Goal: Task Accomplishment & Management: Manage account settings

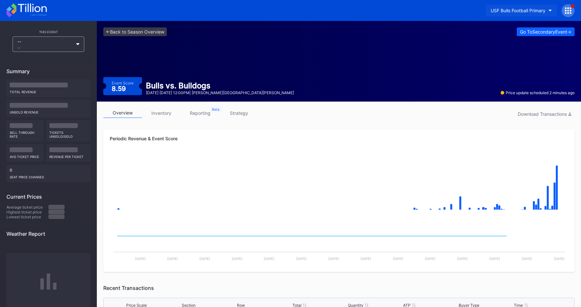
click at [524, 8] on div "USF Bulls Football Primary" at bounding box center [518, 10] width 55 height 5
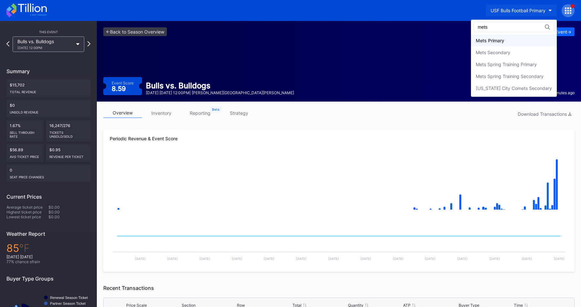
type input "mets"
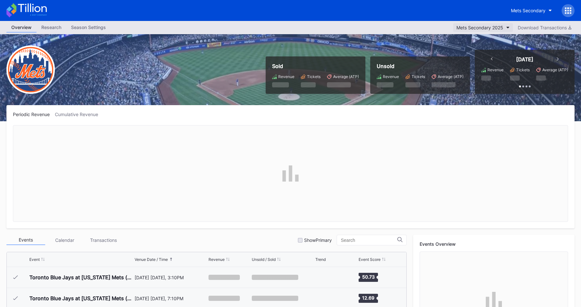
scroll to position [1490, 0]
click at [481, 30] on div "Mets Secondary 2025" at bounding box center [480, 27] width 47 height 5
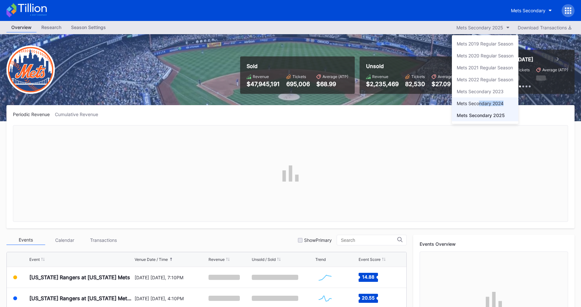
click at [479, 106] on div "Mets Secondary 2024" at bounding box center [485, 103] width 67 height 12
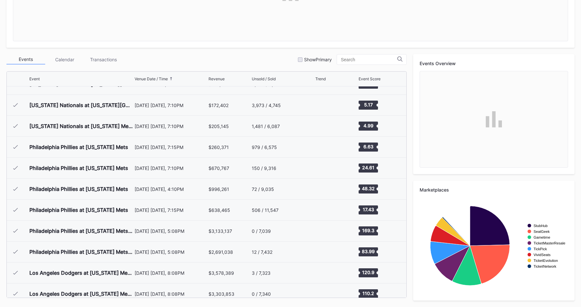
scroll to position [1572, 0]
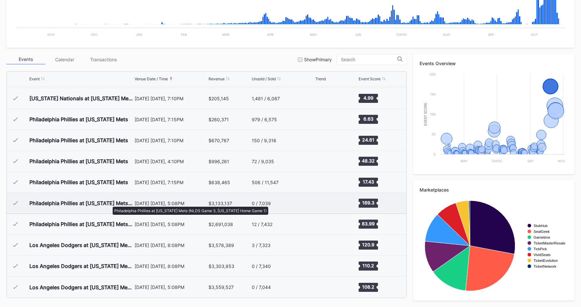
click at [109, 204] on div "Philadelphia Phillies at New York Mets (NLDS Game 3, New York Home Game 1)" at bounding box center [81, 203] width 104 height 6
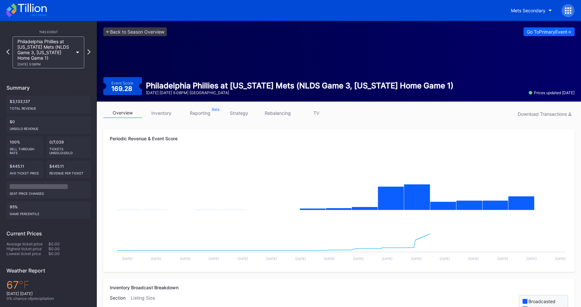
click at [238, 113] on link "strategy" at bounding box center [239, 113] width 39 height 10
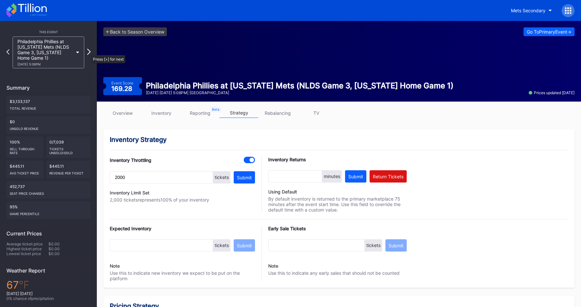
click at [88, 52] on icon at bounding box center [89, 52] width 4 height 6
click at [90, 52] on icon at bounding box center [89, 52] width 4 height 6
click at [90, 53] on icon at bounding box center [89, 52] width 4 height 6
click at [90, 53] on div "Los Angeles Dodgers at New York Mets (NLCS Game 5, New York Home Game 3) 10/18 …" at bounding box center [48, 52] width 84 height 32
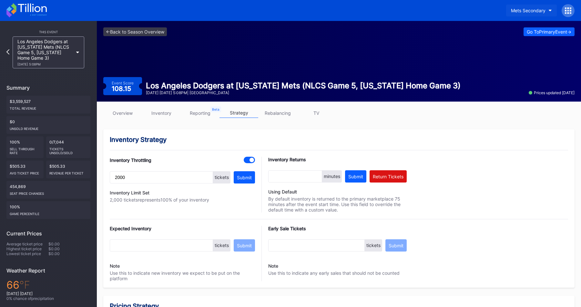
click at [529, 8] on div "Mets Secondary" at bounding box center [528, 10] width 35 height 5
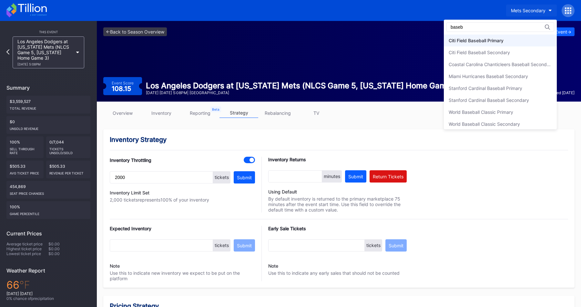
type input "baseb"
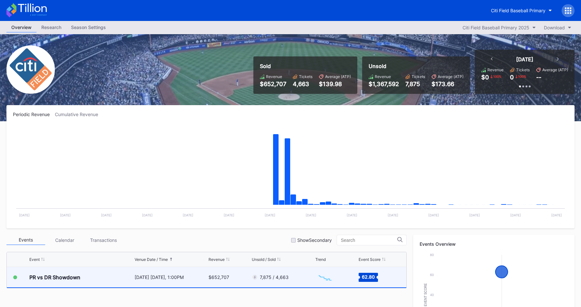
click at [196, 274] on div "November 15 Saturday, 1:00PM" at bounding box center [171, 277] width 73 height 20
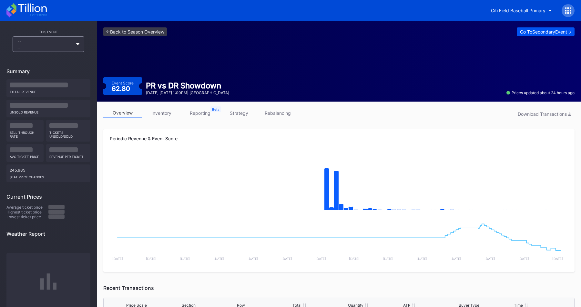
click at [529, 30] on div "Go To Secondary Event ->" at bounding box center [545, 31] width 51 height 5
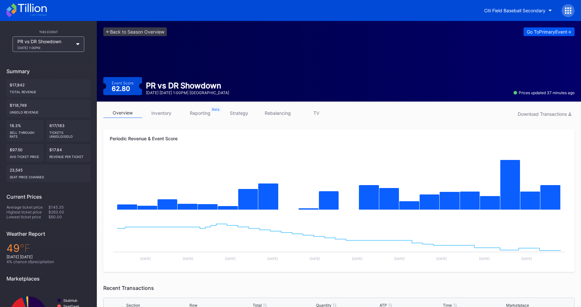
click at [537, 34] on div "Go To Primary Event ->" at bounding box center [549, 31] width 45 height 5
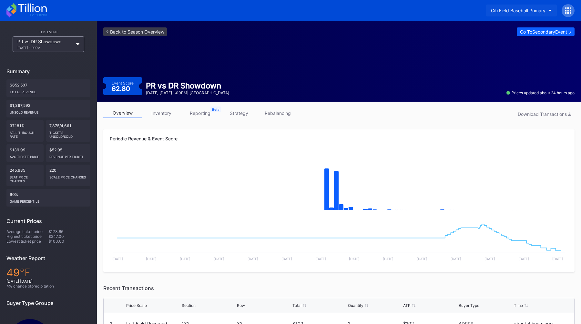
click at [531, 6] on button "Citi Field Baseball Primary" at bounding box center [521, 11] width 71 height 12
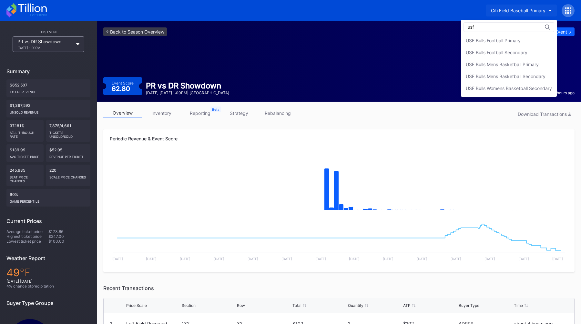
type input "usf"
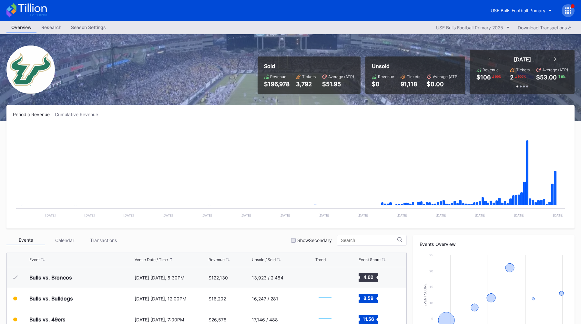
click at [94, 27] on div "Season Settings" at bounding box center [88, 27] width 45 height 9
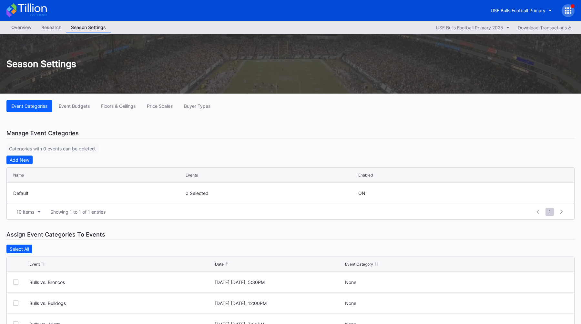
click at [28, 26] on div "Overview" at bounding box center [21, 27] width 30 height 9
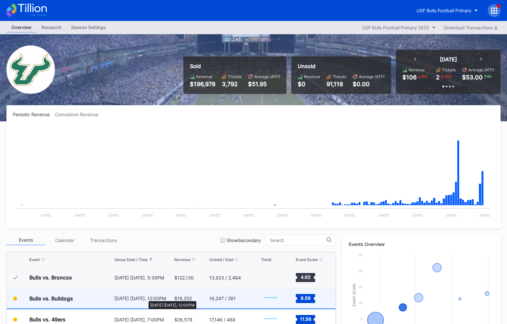
click at [145, 298] on div "September 20 Saturday, 12:00PM" at bounding box center [143, 298] width 58 height 5
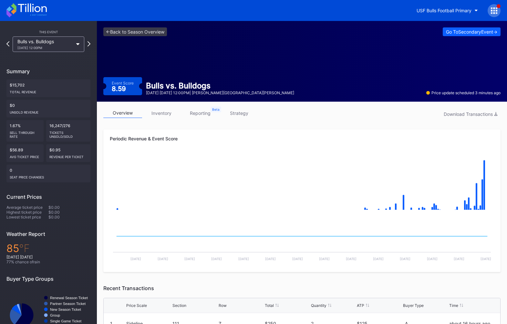
click at [489, 13] on div at bounding box center [493, 10] width 13 height 13
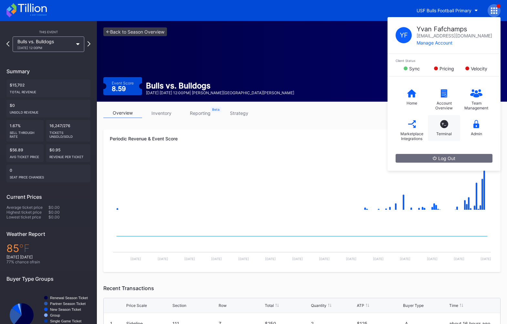
click at [450, 128] on div "T_ Terminal" at bounding box center [444, 128] width 32 height 26
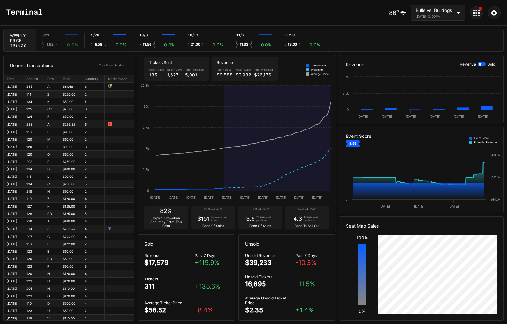
click at [336, 213] on div "Recent Transactions Top Price Scales Time Section Row Total Quantity Marketplac…" at bounding box center [253, 188] width 507 height 272
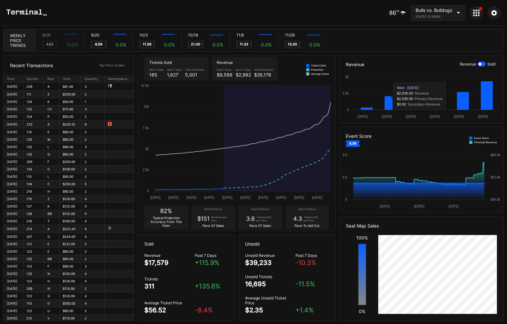
click at [446, 11] on div "Bulls vs. Bulldogs" at bounding box center [434, 9] width 36 height 5
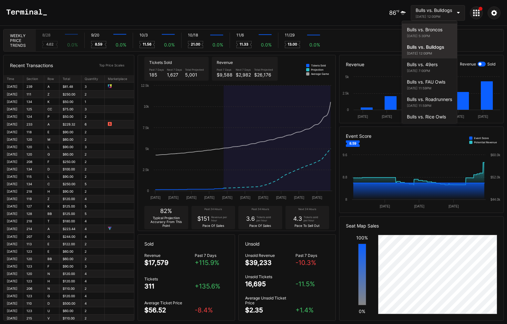
click at [428, 30] on div "Bulls vs. Broncos" at bounding box center [429, 29] width 45 height 5
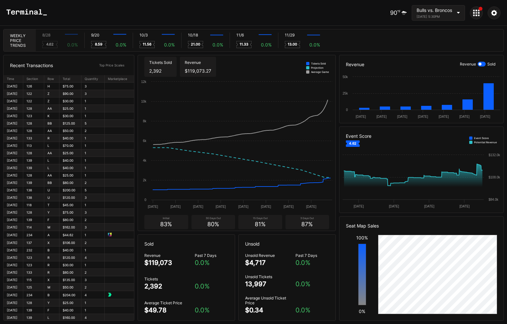
click at [158, 20] on div "90 ℉ Bulls vs. Broncos August 28, 2025 5:30PM" at bounding box center [253, 13] width 507 height 26
click at [439, 13] on div "Bulls vs. Broncos August 28, 2025 5:30PM" at bounding box center [434, 12] width 36 height 11
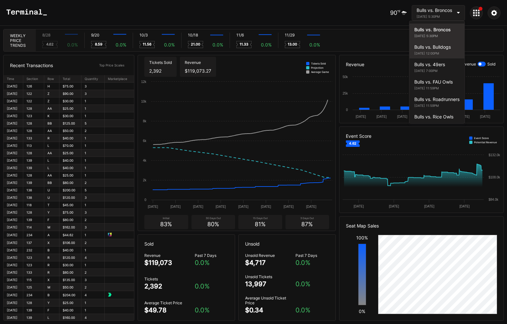
click at [440, 47] on div "Bulls vs. Bulldogs" at bounding box center [436, 46] width 45 height 5
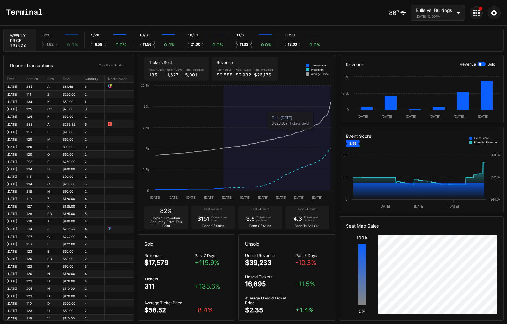
click at [311, 10] on div "86 ℉ Bulls vs. Bulldogs September 20, 2025 12:00PM" at bounding box center [253, 13] width 507 height 26
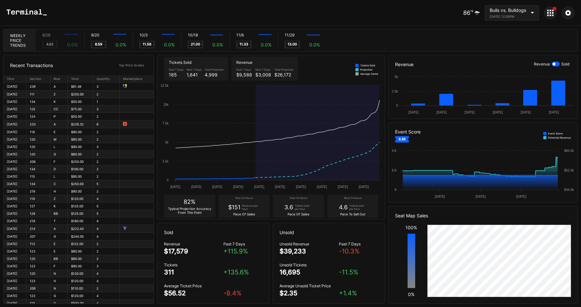
click at [552, 15] on icon at bounding box center [550, 13] width 6 height 6
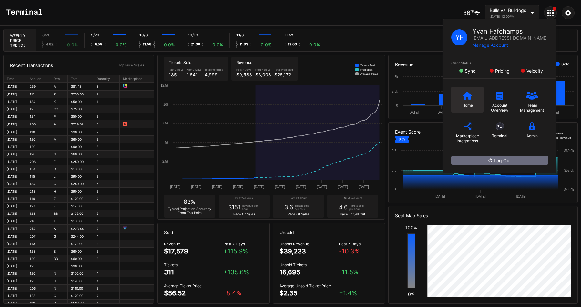
click at [463, 97] on icon at bounding box center [467, 95] width 9 height 8
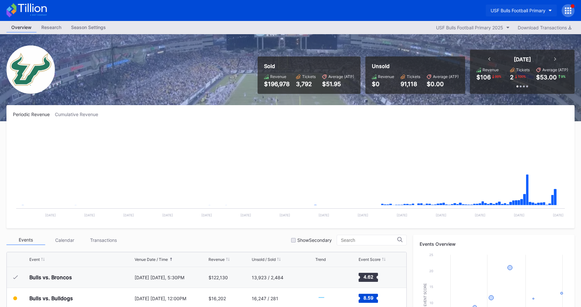
click at [532, 6] on button "USF Bulls Football Primary" at bounding box center [521, 11] width 71 height 12
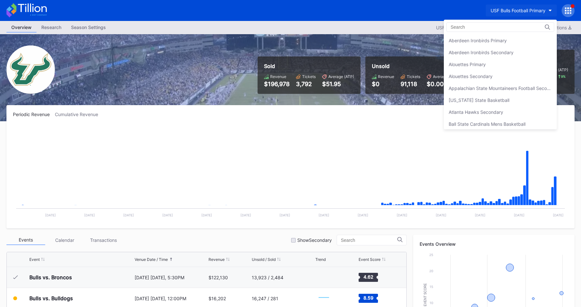
scroll to position [2162, 0]
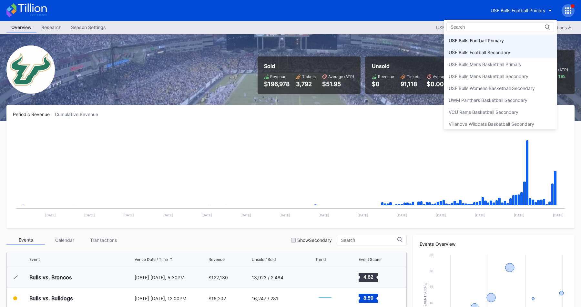
click at [485, 51] on div "USF Bulls Football Secondary" at bounding box center [480, 52] width 62 height 5
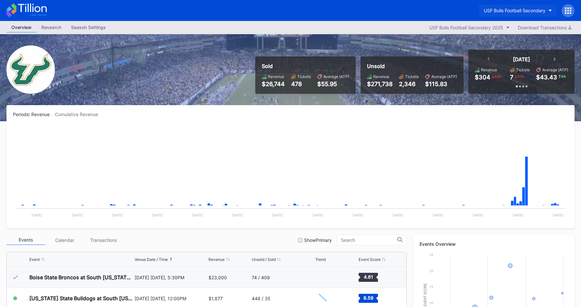
click at [506, 8] on div "USF Bulls Football Secondary" at bounding box center [515, 10] width 62 height 5
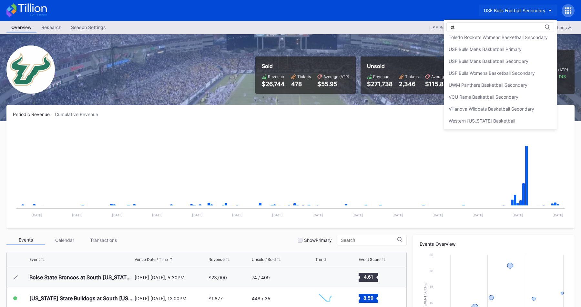
type input "e"
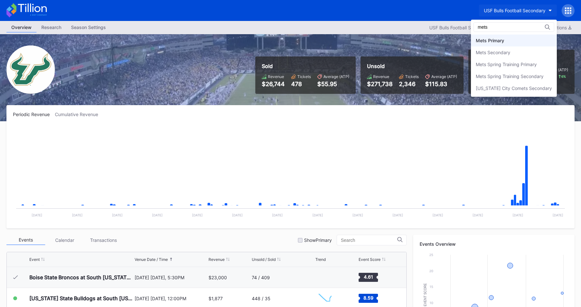
type input "mets"
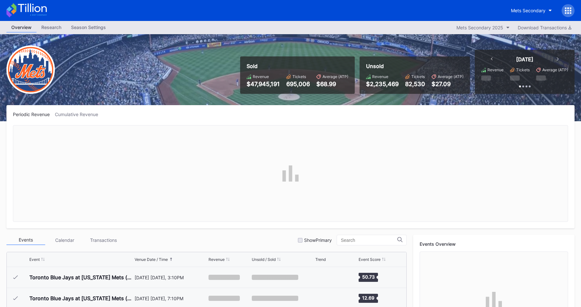
scroll to position [1490, 0]
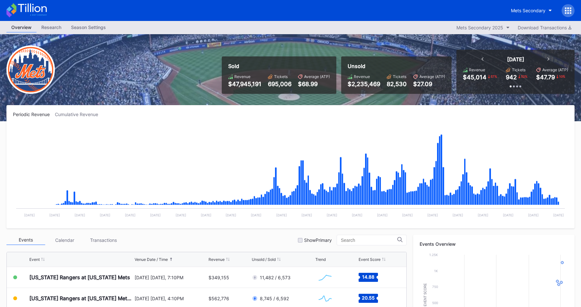
click at [572, 9] on div at bounding box center [568, 10] width 13 height 13
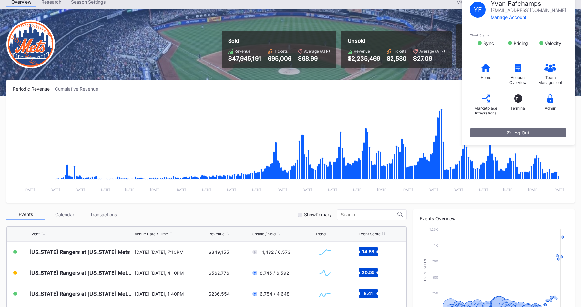
scroll to position [29, 0]
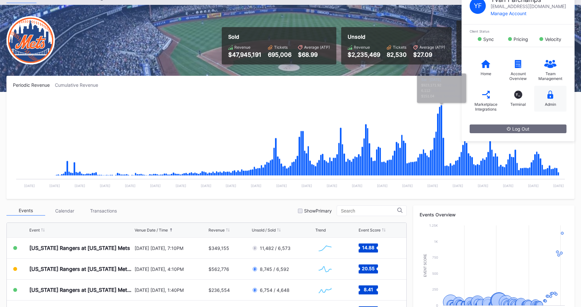
click at [555, 104] on div "Admin" at bounding box center [550, 104] width 11 height 5
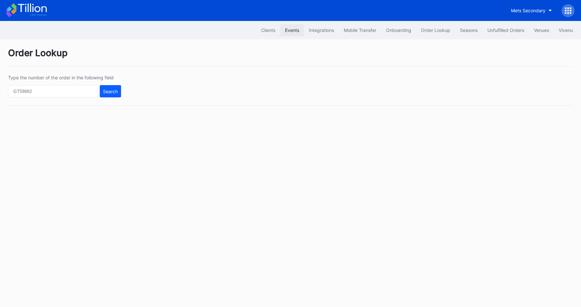
click at [295, 31] on div "Events" at bounding box center [292, 29] width 14 height 5
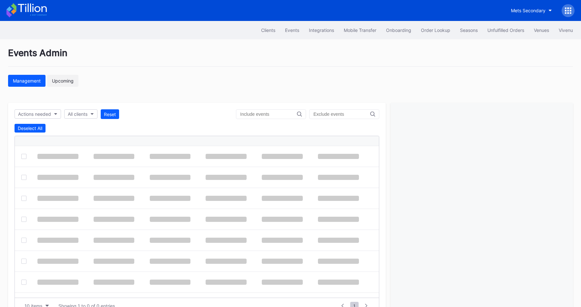
click at [62, 78] on div "Upcoming" at bounding box center [63, 80] width 22 height 5
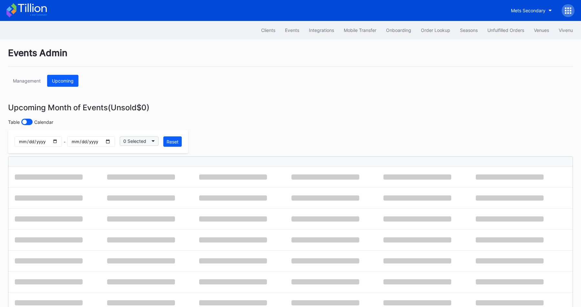
click at [142, 142] on div "0 Selected" at bounding box center [134, 141] width 23 height 5
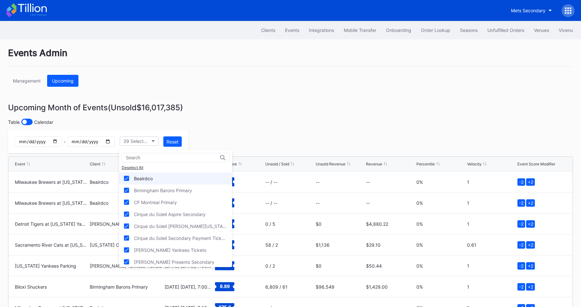
click at [148, 178] on div "Beairdco" at bounding box center [143, 178] width 19 height 5
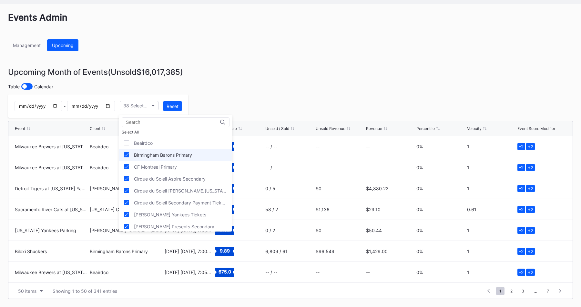
click at [167, 152] on div "Birmingham Barons Primary" at bounding box center [163, 154] width 58 height 5
click at [177, 164] on div "CF Montreal Primary" at bounding box center [155, 166] width 43 height 5
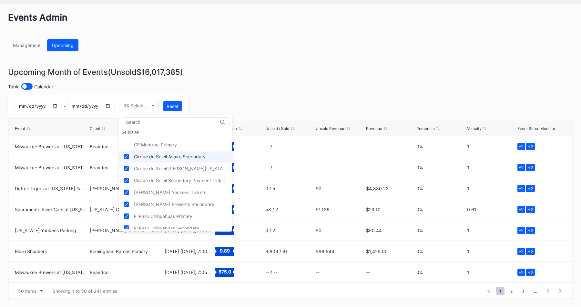
scroll to position [24, 0]
click at [175, 156] on div "Cirque du Soleil Aspire Secondary" at bounding box center [170, 155] width 72 height 5
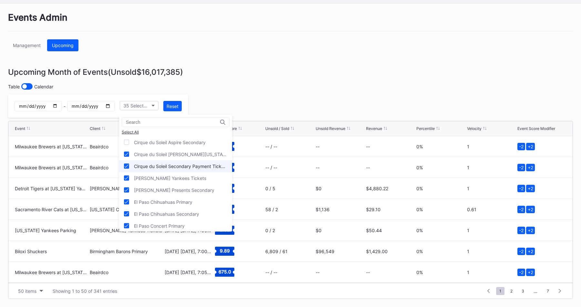
scroll to position [38, 0]
click at [178, 155] on div "Cirque du Soleil [PERSON_NAME][US_STATE] Primary" at bounding box center [175, 153] width 113 height 12
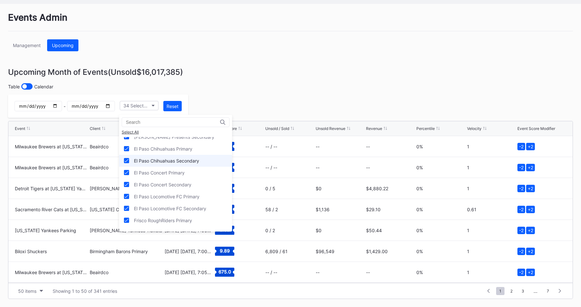
scroll to position [91, 0]
click at [176, 152] on div "El Paso Chihuahuas Primary" at bounding box center [175, 147] width 113 height 12
click at [176, 157] on div "El Paso Chihuahuas Secondary" at bounding box center [166, 159] width 65 height 5
click at [176, 165] on div "El Paso Concert Primary" at bounding box center [175, 171] width 113 height 12
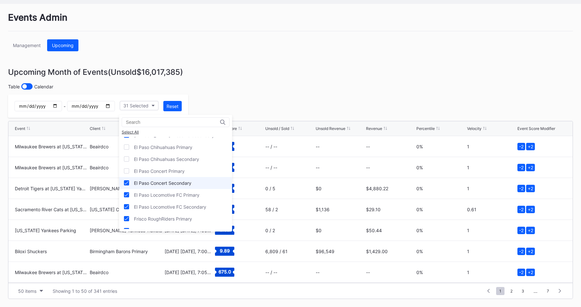
click at [176, 181] on div "El Paso Concert Secondary" at bounding box center [162, 182] width 57 height 5
click at [176, 194] on div "El Paso Locomotive FC Primary" at bounding box center [167, 194] width 66 height 5
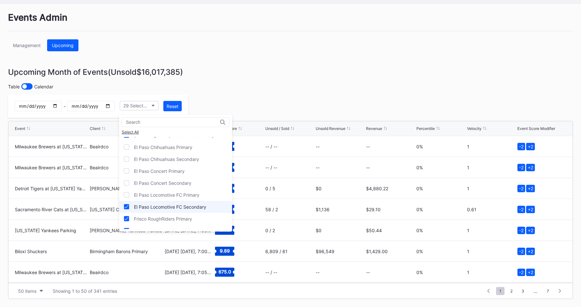
click at [176, 202] on div "El Paso Locomotive FC Secondary" at bounding box center [175, 207] width 113 height 12
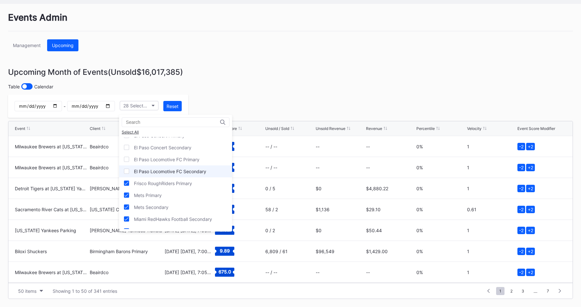
scroll to position [137, 0]
click at [176, 172] on div "Frisco RoughRiders Primary" at bounding box center [163, 172] width 58 height 5
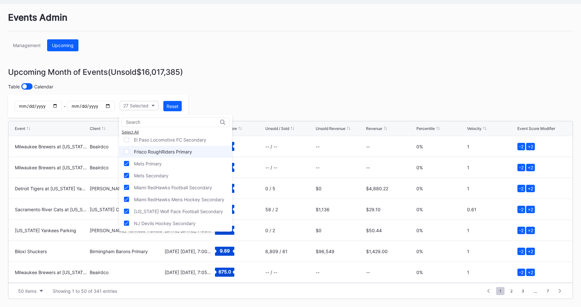
scroll to position [162, 0]
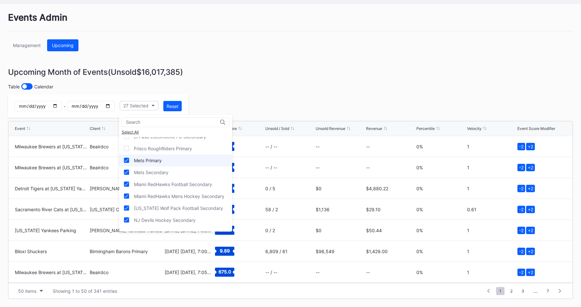
click at [174, 161] on div "Mets Primary" at bounding box center [175, 161] width 113 height 12
click at [174, 180] on div "Miami RedHawks Football Secondary" at bounding box center [175, 185] width 113 height 12
click at [173, 170] on div "Mets Secondary" at bounding box center [175, 173] width 113 height 12
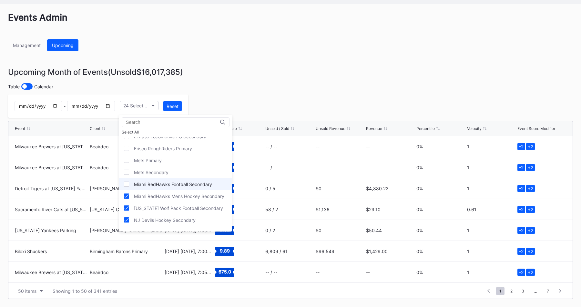
click at [173, 182] on div "Miami RedHawks Football Secondary" at bounding box center [173, 184] width 78 height 5
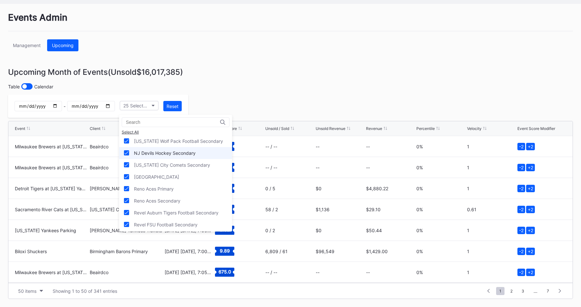
scroll to position [230, 0]
click at [174, 151] on div "NJ Devils Hockey Secondary" at bounding box center [165, 151] width 62 height 5
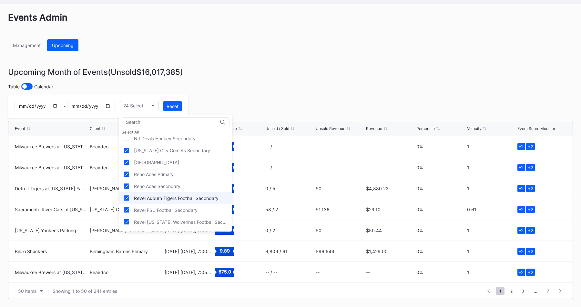
scroll to position [244, 0]
click at [184, 157] on div "[GEOGRAPHIC_DATA]" at bounding box center [175, 162] width 113 height 12
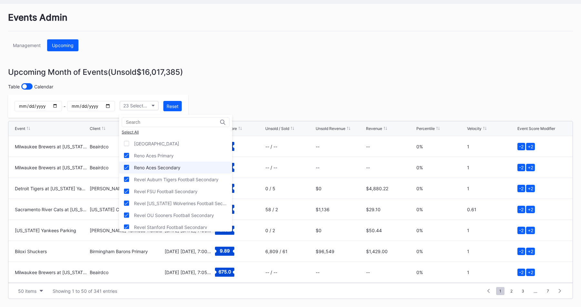
scroll to position [263, 0]
click at [193, 158] on div "Reno Aces Primary" at bounding box center [175, 155] width 113 height 12
click at [193, 165] on div "Reno Aces Secondary" at bounding box center [175, 166] width 113 height 12
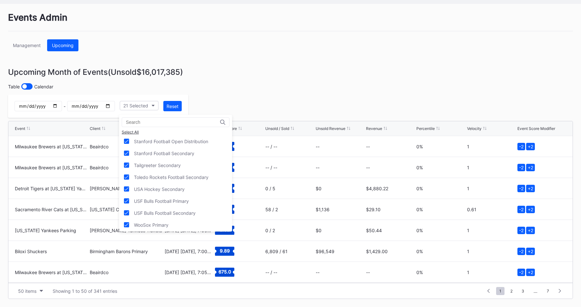
scroll to position [374, 0]
click at [194, 199] on div "USF Bulls Football Primary" at bounding box center [175, 200] width 113 height 12
click at [187, 221] on div "WooSox Primary" at bounding box center [175, 224] width 113 height 12
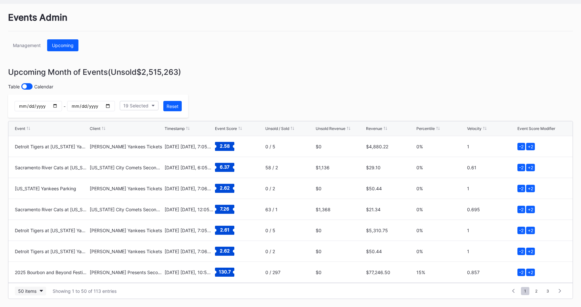
click at [32, 292] on div "50 items" at bounding box center [27, 291] width 18 height 5
click at [40, 279] on div "200 items" at bounding box center [30, 275] width 31 height 12
click at [231, 90] on div "Events Admin Management Upcoming Upcoming Month of Events (Unsold $2,515,263 ) …" at bounding box center [290, 155] width 581 height 303
click at [375, 127] on div "Revenue" at bounding box center [374, 128] width 16 height 5
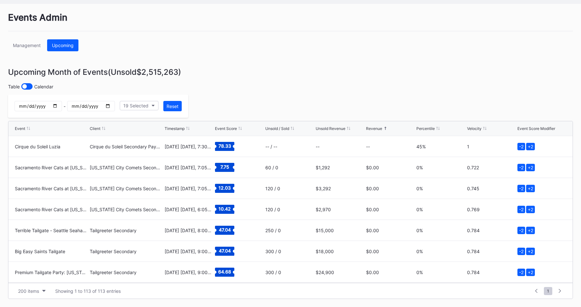
click at [375, 127] on div "Revenue" at bounding box center [374, 128] width 16 height 5
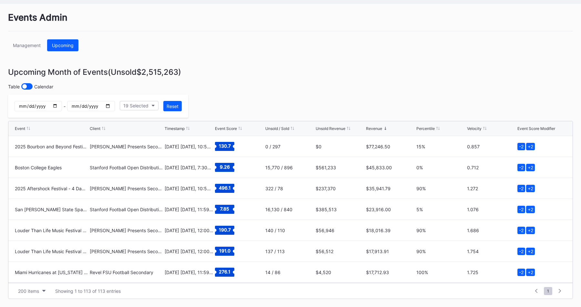
click at [337, 125] on div "Event Client Timestamp Event Score Unsold / Sold Unsold Revenue Revenue Percent…" at bounding box center [290, 128] width 564 height 15
click at [337, 126] on div "Event Client Timestamp Event Score Unsold / Sold Unsold Revenue Revenue Percent…" at bounding box center [290, 128] width 564 height 15
click at [336, 127] on div "Unsold Revenue" at bounding box center [331, 128] width 30 height 5
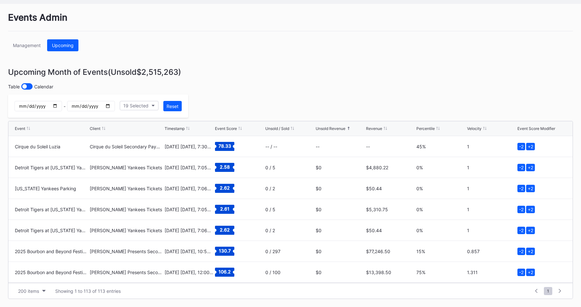
click at [336, 127] on div "Unsold Revenue" at bounding box center [331, 128] width 30 height 5
click at [331, 87] on div "Table Calendar" at bounding box center [290, 86] width 565 height 6
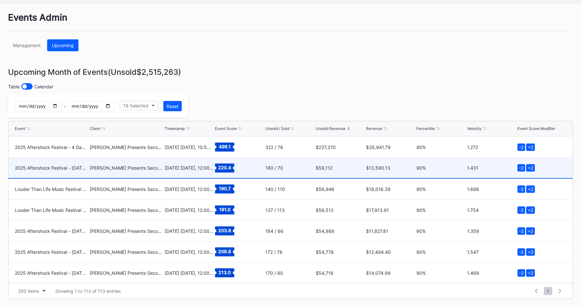
scroll to position [45, 0]
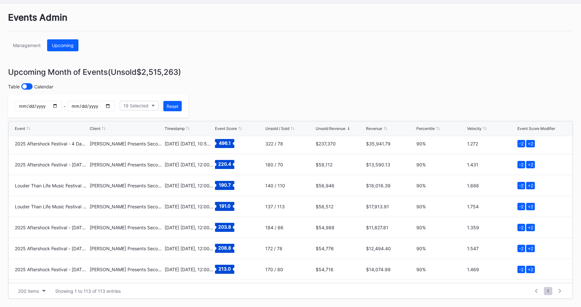
click at [284, 78] on div "Events Admin Management Upcoming Upcoming Month of Events (Unsold $2,515,263 ) …" at bounding box center [290, 155] width 581 height 303
click at [224, 73] on div "Upcoming Month of Events (Unsold $2,515,263 )" at bounding box center [290, 71] width 565 height 9
click at [226, 76] on div "Upcoming Month of Events (Unsold $2,515,263 )" at bounding box center [290, 71] width 565 height 9
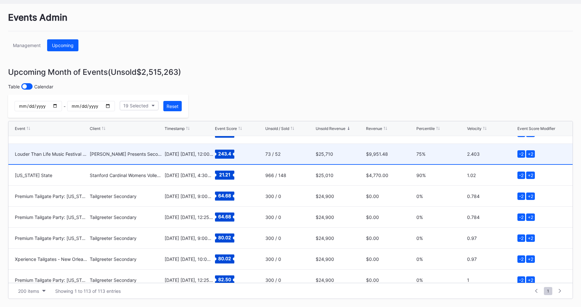
scroll to position [391, 0]
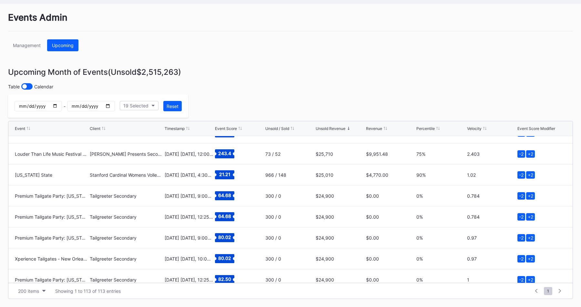
click at [109, 105] on input "date" at bounding box center [90, 106] width 47 height 10
type input "2025-09-21"
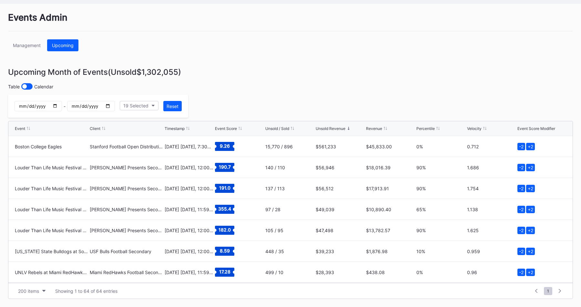
click at [243, 84] on div "Table Calendar" at bounding box center [290, 86] width 565 height 6
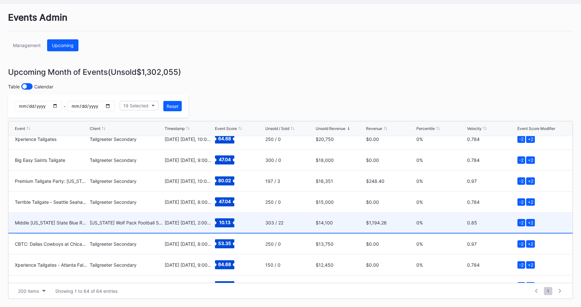
scroll to position [408, 0]
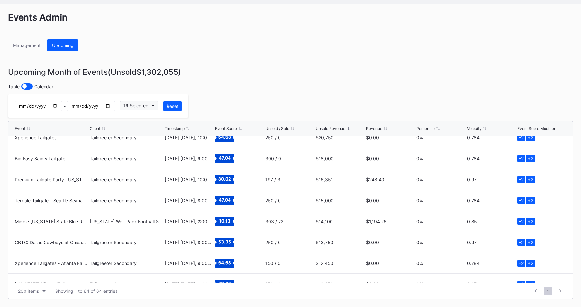
click at [151, 102] on button "19 Selected" at bounding box center [139, 105] width 39 height 9
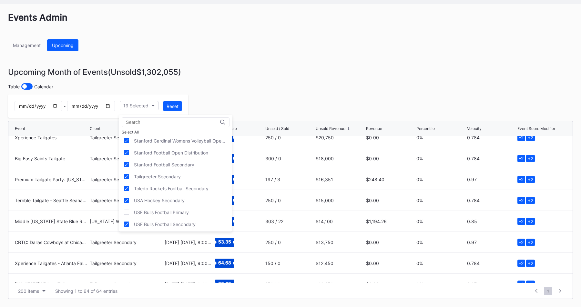
scroll to position [356, 0]
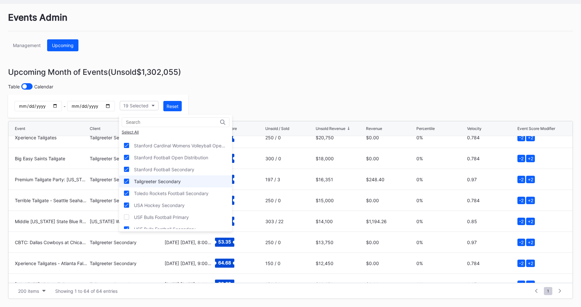
click at [128, 181] on div at bounding box center [126, 181] width 5 height 5
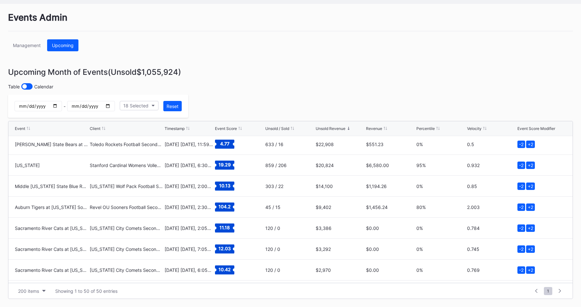
scroll to position [258, 0]
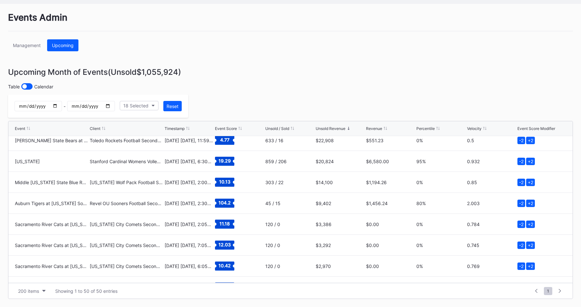
click at [145, 99] on div "- 2025-09-21 18 Selected Reset" at bounding box center [98, 106] width 180 height 23
click at [145, 104] on div "18 Selected" at bounding box center [135, 105] width 25 height 5
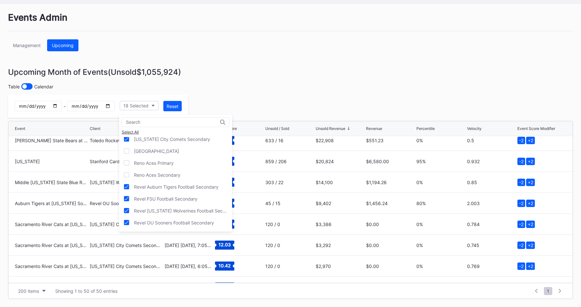
scroll to position [374, 0]
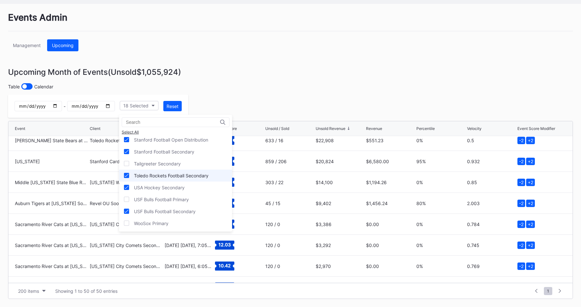
click at [146, 177] on div "Toledo Rockets Football Secondary" at bounding box center [171, 175] width 75 height 5
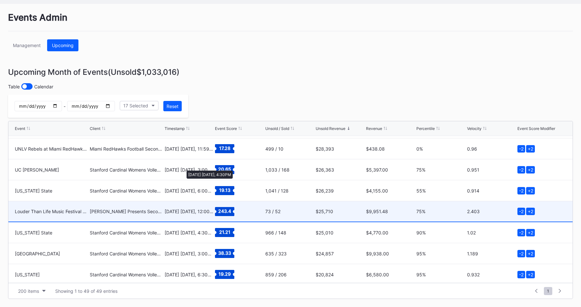
scroll to position [113, 0]
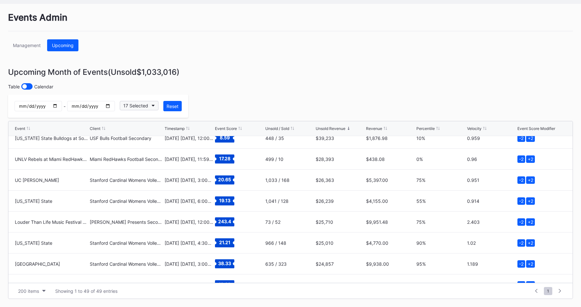
click at [150, 106] on button "17 Selected" at bounding box center [139, 105] width 39 height 9
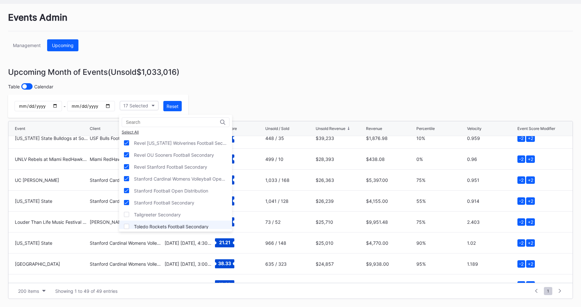
scroll to position [318, 0]
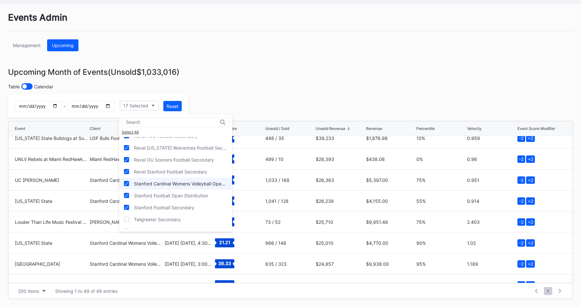
click at [162, 182] on div "Stanford Cardinal Womens Volleyball Open Distribution" at bounding box center [180, 183] width 93 height 5
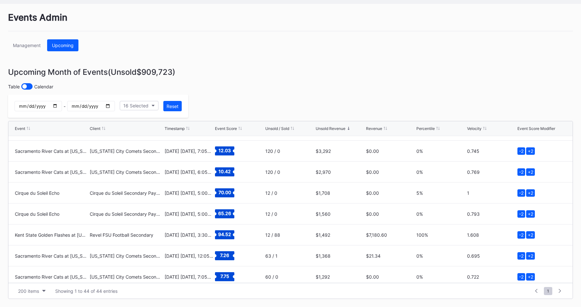
scroll to position [231, 0]
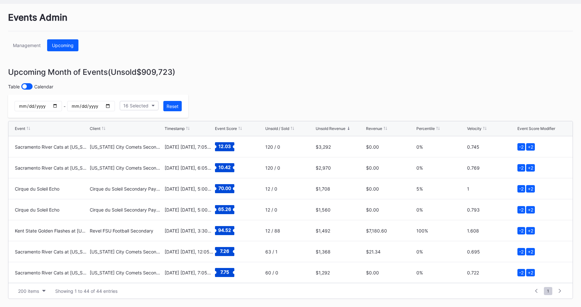
click at [459, 79] on div "Events Admin Management Upcoming Upcoming Month of Events (Unsold $909,723 ) Ta…" at bounding box center [290, 155] width 581 height 303
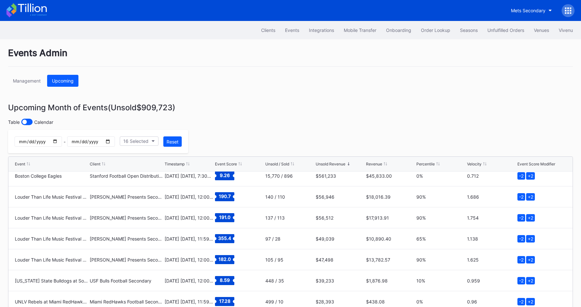
scroll to position [0, 0]
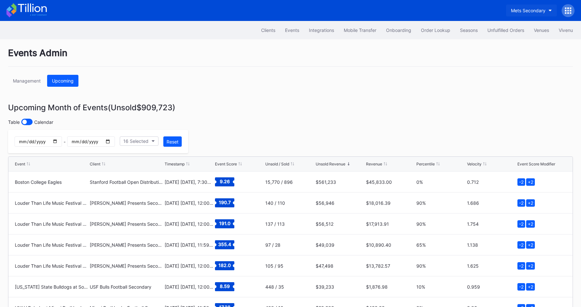
click at [524, 7] on button "Mets Secondary" at bounding box center [531, 11] width 51 height 12
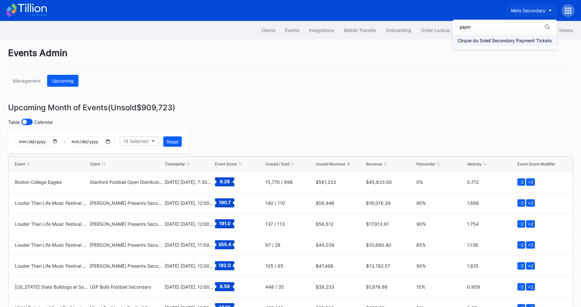
type input "paym"
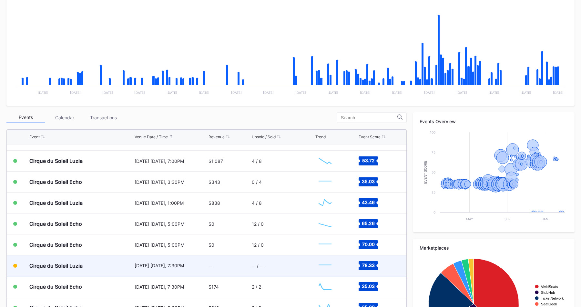
scroll to position [1114, 0]
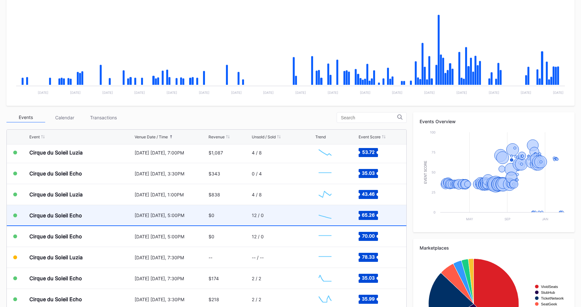
click at [190, 218] on div "[DATE] [DATE], 5:00PM" at bounding box center [171, 215] width 73 height 5
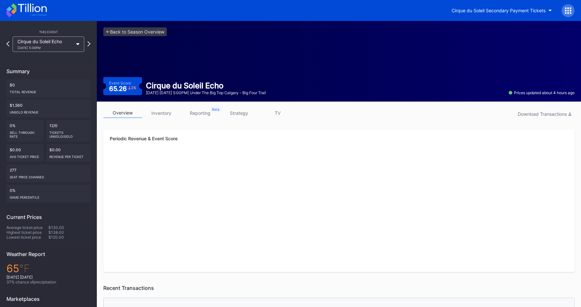
click at [232, 111] on link "strategy" at bounding box center [239, 113] width 39 height 10
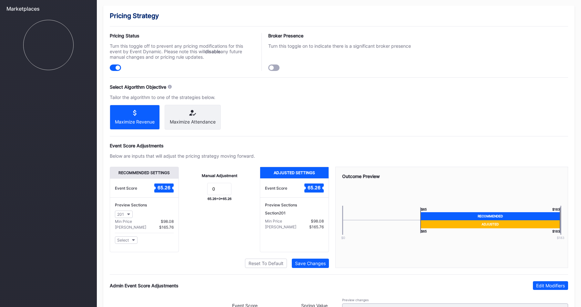
scroll to position [293, 0]
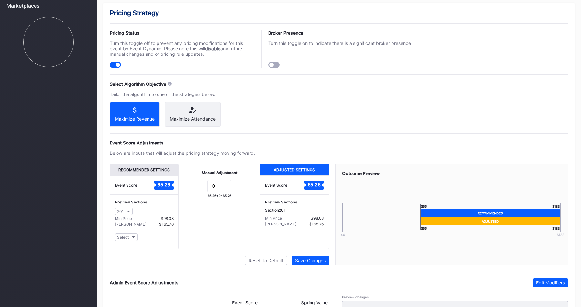
drag, startPoint x: 234, startPoint y: 144, endPoint x: 227, endPoint y: 142, distance: 7.0
click at [227, 142] on div "Event Score Adjustments" at bounding box center [339, 142] width 458 height 5
click at [202, 122] on div "Maximize Attendance" at bounding box center [193, 118] width 46 height 5
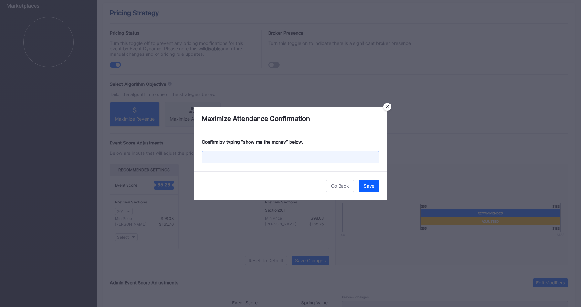
click at [290, 159] on input "text" at bounding box center [291, 157] width 178 height 12
type input "show me the money"
click at [372, 185] on div "Save" at bounding box center [369, 185] width 11 height 5
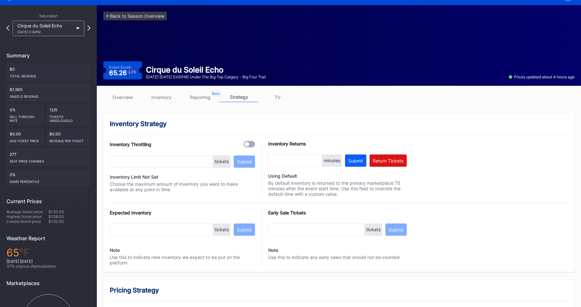
scroll to position [0, 0]
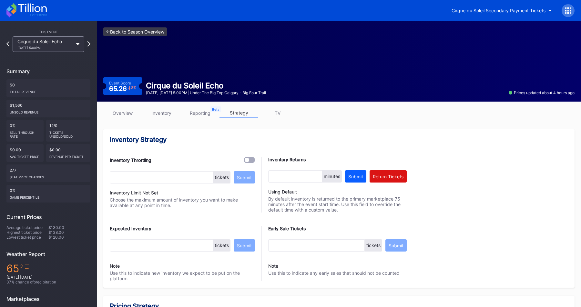
click at [149, 32] on link "<- Back to Season Overview" at bounding box center [135, 31] width 64 height 9
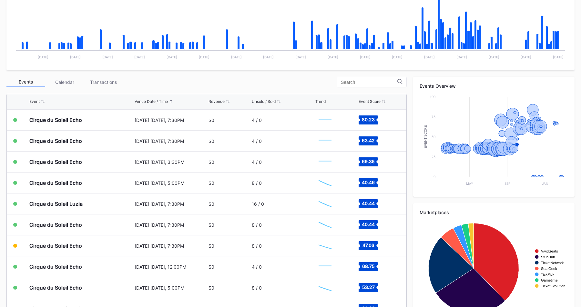
scroll to position [1346, 0]
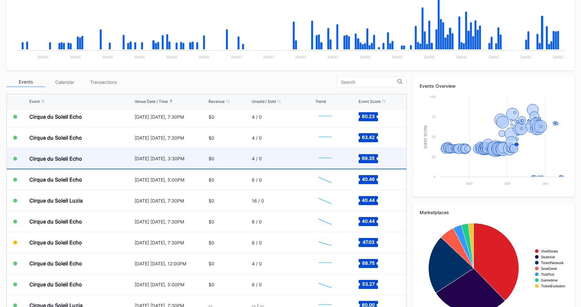
click at [187, 160] on div "[DATE] [DATE], 3:30PM" at bounding box center [171, 158] width 73 height 5
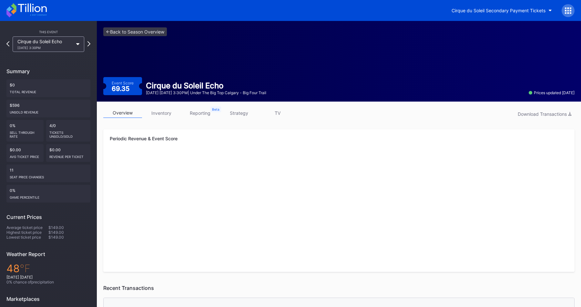
click at [245, 109] on link "strategy" at bounding box center [239, 113] width 39 height 10
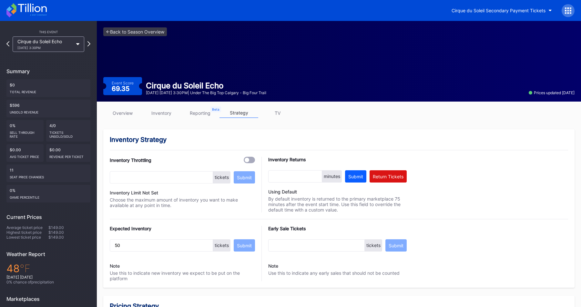
click at [133, 25] on div "<- Back to Season Overview Event Score 69.35 Cirque du Soleil Echo September 27…" at bounding box center [339, 61] width 484 height 81
click at [133, 38] on div "<- Back to Season Overview Event Score 69.35 Cirque du Soleil Echo September 27…" at bounding box center [339, 61] width 484 height 81
click at [137, 36] on div "<- Back to Season Overview Event Score 69.35 Cirque du Soleil Echo September 27…" at bounding box center [339, 61] width 484 height 81
click at [143, 32] on link "<- Back to Season Overview" at bounding box center [135, 31] width 64 height 9
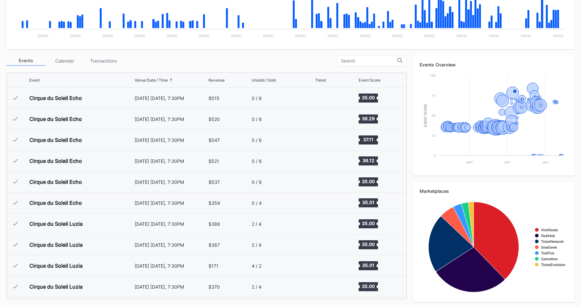
scroll to position [1321, 0]
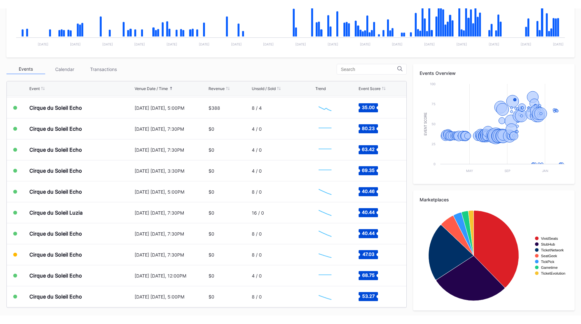
scroll to position [164, 0]
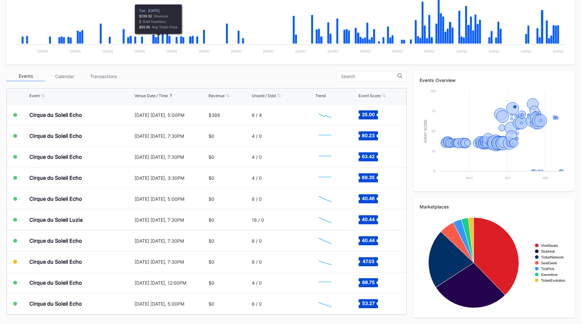
click at [259, 69] on div "Periodic Revenue Cumulative Revenue Created with Highcharts 11.2.0 Chart title …" at bounding box center [290, 132] width 581 height 383
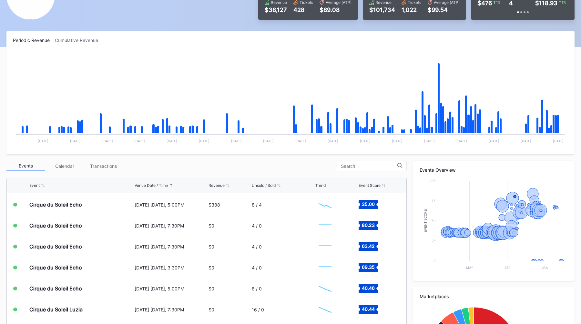
scroll to position [0, 0]
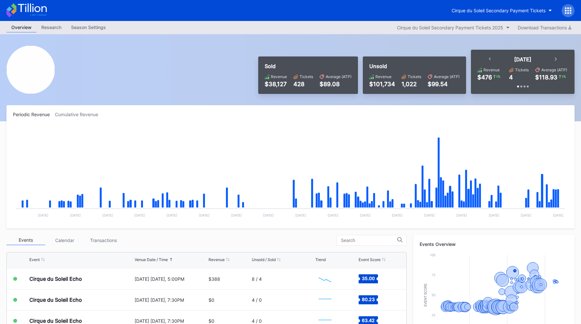
click at [565, 8] on div at bounding box center [568, 10] width 13 height 13
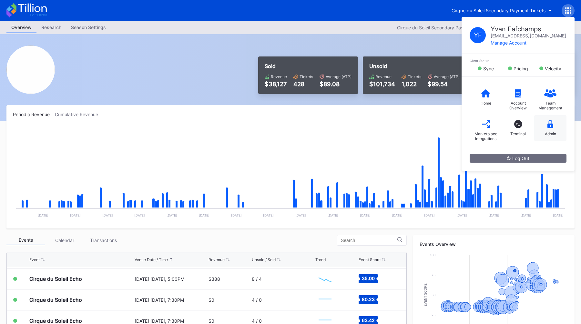
click at [551, 128] on div "Admin" at bounding box center [550, 128] width 32 height 26
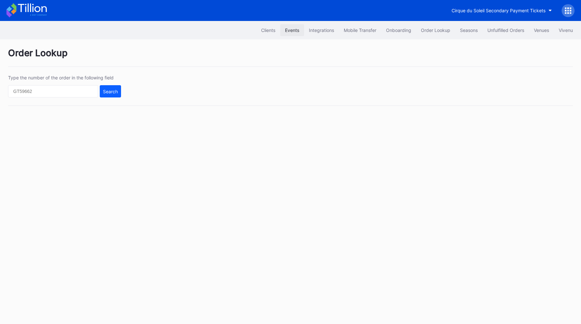
click at [285, 32] on div "Events" at bounding box center [292, 29] width 14 height 5
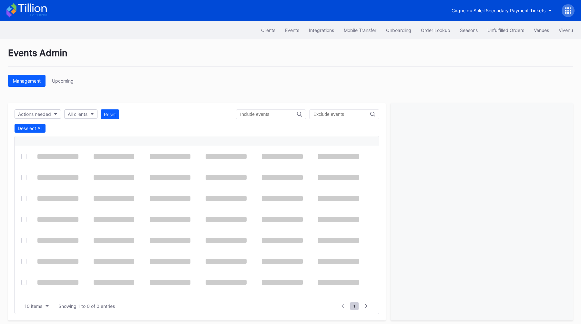
click at [154, 58] on div "Events Admin" at bounding box center [290, 56] width 565 height 19
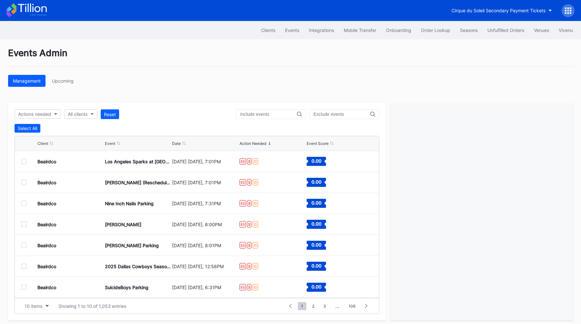
click at [168, 61] on div "Events Admin" at bounding box center [290, 56] width 565 height 19
click at [177, 75] on div "Management Upcoming" at bounding box center [290, 81] width 565 height 12
click at [561, 12] on div "Cirque du Soleil Secondary Payment Tickets" at bounding box center [511, 10] width 128 height 13
click at [94, 118] on button "All clients" at bounding box center [80, 113] width 33 height 9
type input "payme"
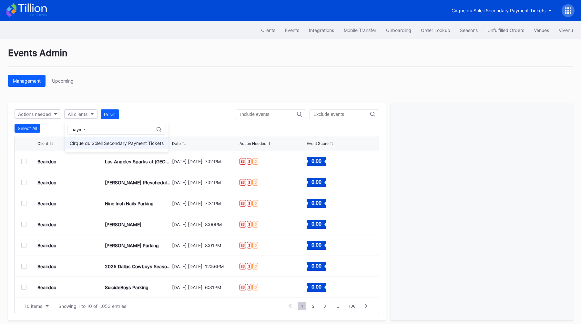
click at [130, 139] on div "Cirque du Soleil Secondary Payment Tickets" at bounding box center [117, 143] width 104 height 12
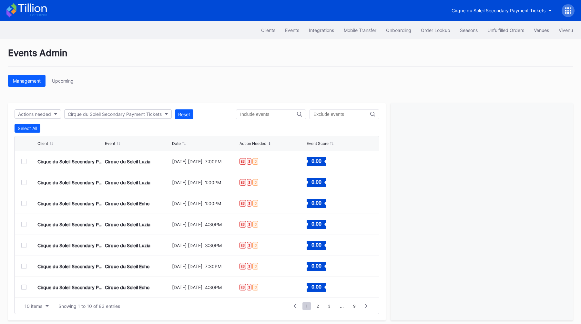
click at [207, 65] on div "Events Admin" at bounding box center [290, 56] width 565 height 19
click at [224, 60] on div "Events Admin" at bounding box center [290, 56] width 565 height 19
click at [180, 73] on div "Events Admin Management Upcoming Actions needed Cirque du Soleil Secondary Paym…" at bounding box center [290, 183] width 581 height 289
click at [202, 50] on div "Events Admin" at bounding box center [290, 56] width 565 height 19
click at [237, 84] on div "Management Upcoming" at bounding box center [290, 81] width 565 height 12
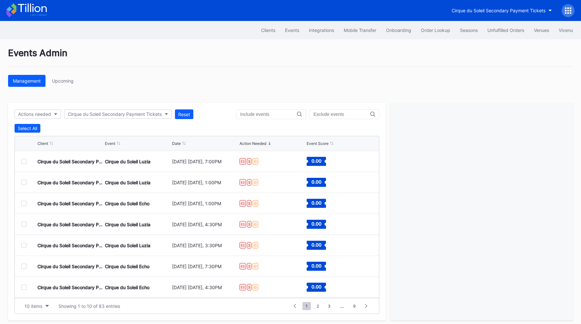
click at [304, 100] on div "Events Admin Management Upcoming Actions needed Cirque du Soleil Secondary Paym…" at bounding box center [290, 183] width 581 height 289
click at [224, 69] on div "Events Admin Management Upcoming Actions needed Cirque du Soleil Secondary Paym…" at bounding box center [290, 183] width 581 height 289
click at [24, 162] on div at bounding box center [23, 161] width 5 height 5
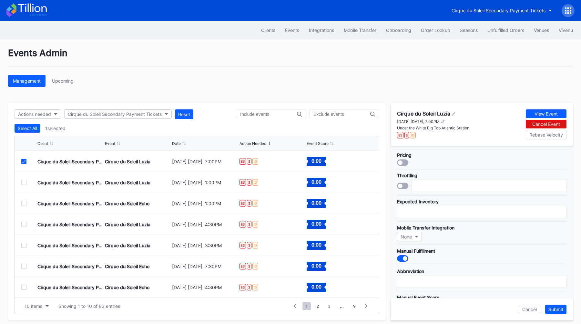
click at [227, 84] on div "Management Upcoming" at bounding box center [290, 81] width 565 height 12
click at [238, 82] on div "Management Upcoming" at bounding box center [290, 81] width 565 height 12
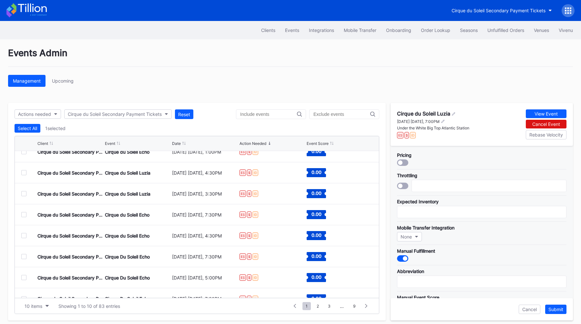
scroll to position [63, 0]
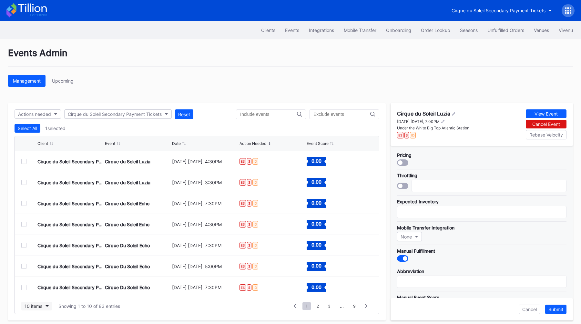
click at [30, 303] on button "10 items" at bounding box center [36, 306] width 31 height 9
click at [46, 293] on div "200 items" at bounding box center [36, 290] width 31 height 12
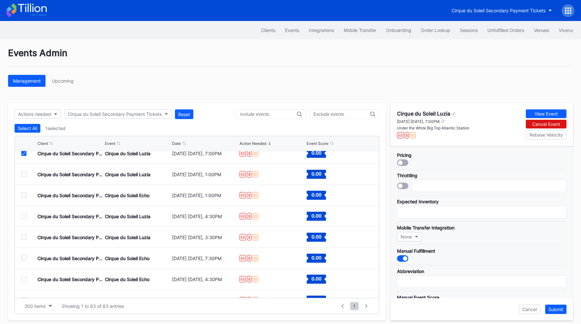
scroll to position [0, 0]
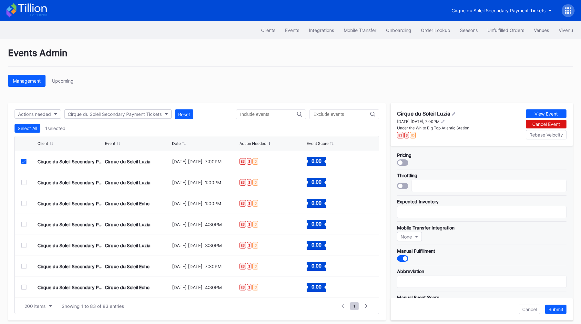
click at [26, 160] on icon at bounding box center [24, 161] width 4 height 3
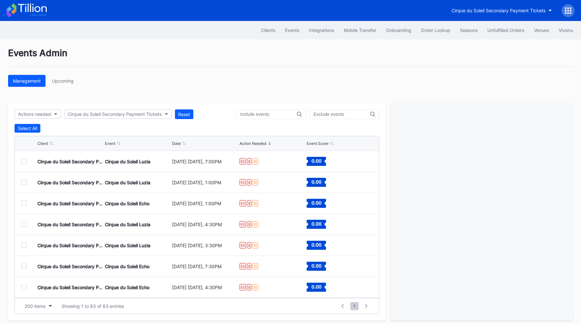
click at [22, 182] on div at bounding box center [23, 182] width 5 height 5
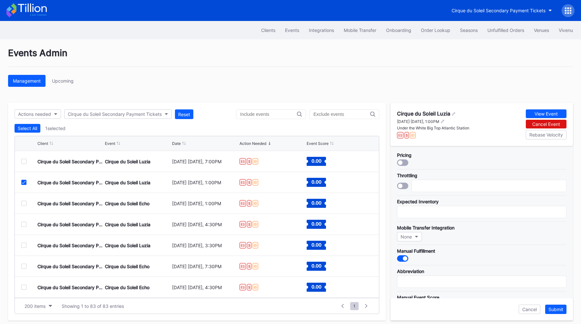
click at [22, 182] on icon at bounding box center [24, 182] width 4 height 3
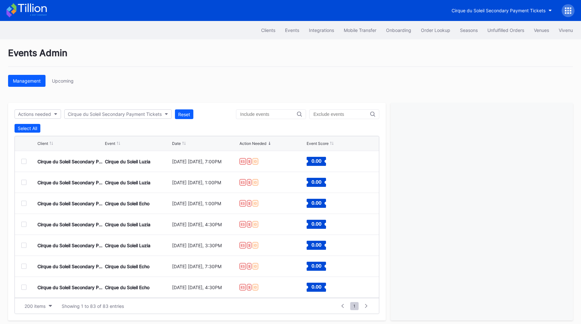
click at [25, 202] on div at bounding box center [23, 203] width 5 height 5
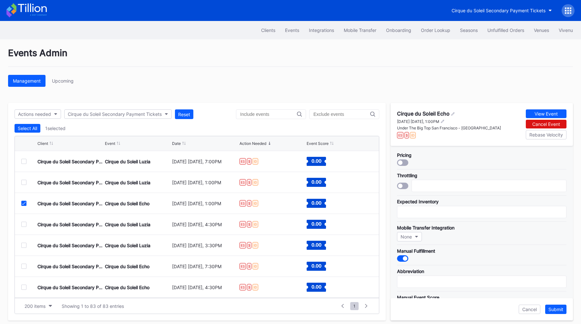
click at [25, 202] on icon at bounding box center [24, 203] width 4 height 3
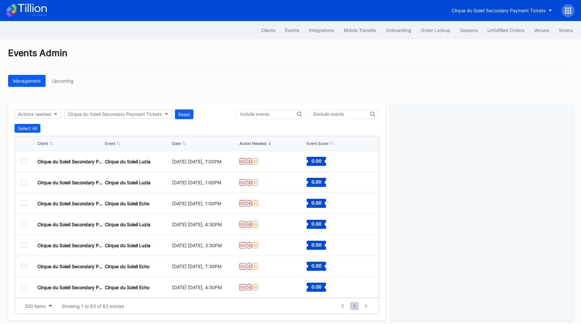
click at [25, 224] on div at bounding box center [23, 224] width 5 height 5
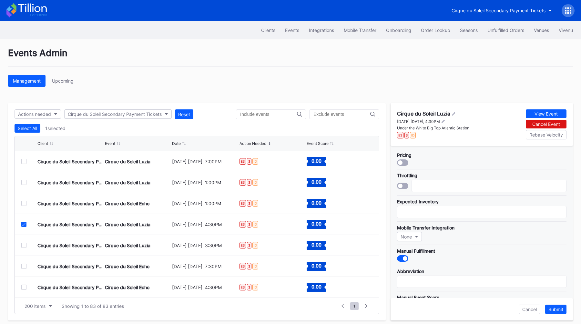
click at [25, 224] on icon at bounding box center [24, 224] width 4 height 3
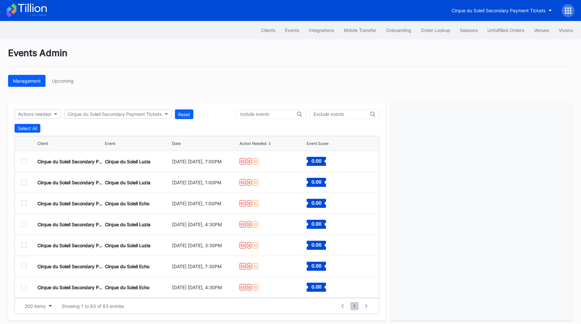
click at [24, 160] on div at bounding box center [23, 161] width 5 height 5
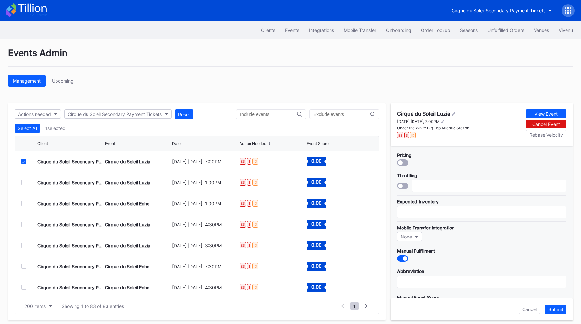
click at [275, 90] on div "Events Admin Management Upcoming Actions needed Cirque du Soleil Secondary Paym…" at bounding box center [290, 183] width 581 height 289
click at [260, 49] on div "Events Admin" at bounding box center [290, 56] width 565 height 19
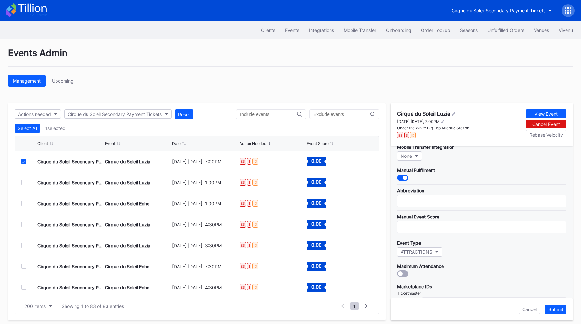
scroll to position [91, 0]
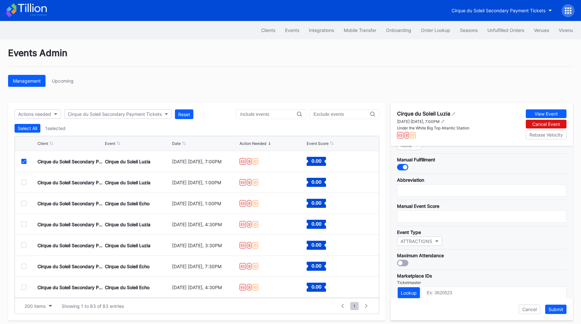
click at [23, 182] on div at bounding box center [23, 182] width 5 height 5
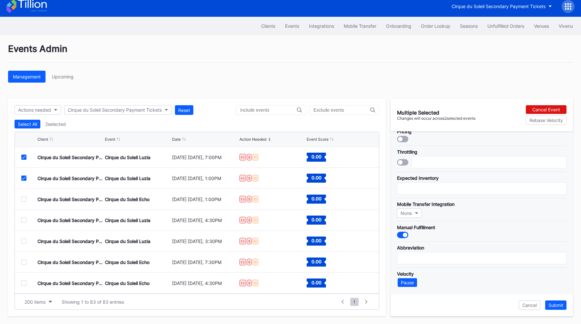
scroll to position [0, 0]
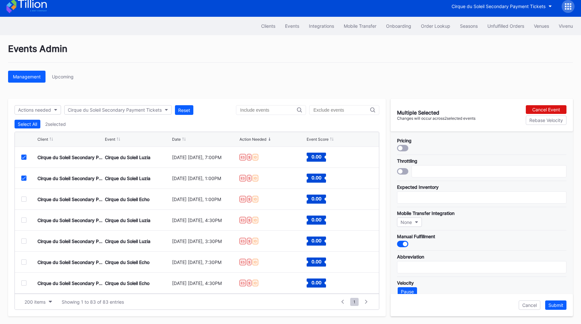
click at [22, 177] on div at bounding box center [23, 178] width 5 height 5
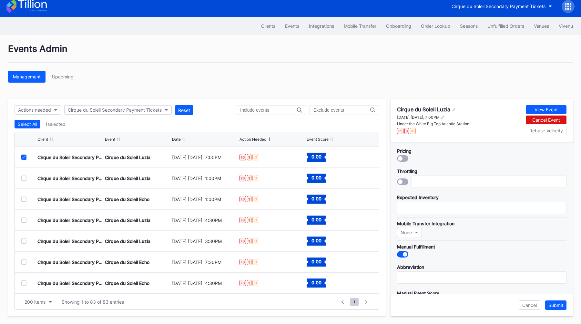
click at [24, 157] on icon at bounding box center [24, 157] width 4 height 3
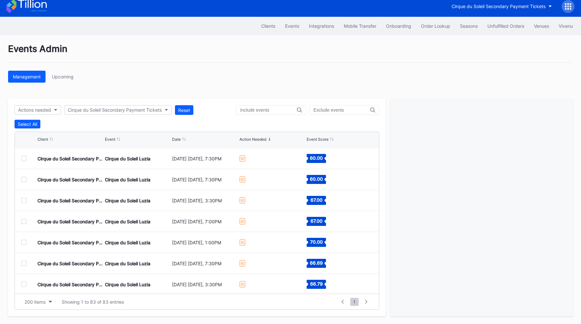
scroll to position [523, 0]
click at [57, 113] on button "Actions needed" at bounding box center [38, 109] width 46 height 9
click at [22, 147] on div at bounding box center [21, 146] width 5 height 5
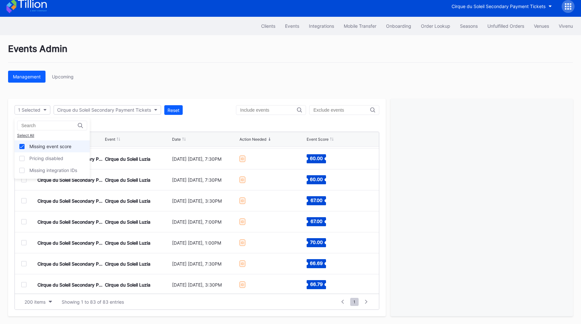
click at [22, 147] on icon at bounding box center [22, 146] width 4 height 3
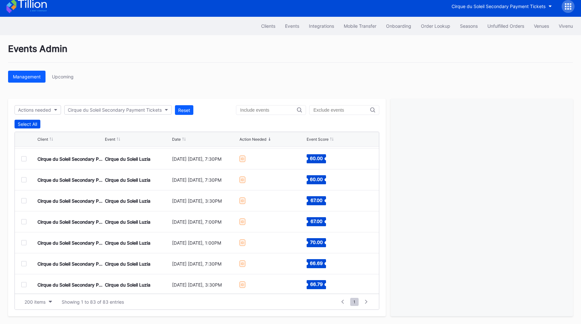
click at [33, 122] on div "Select All" at bounding box center [27, 123] width 19 height 5
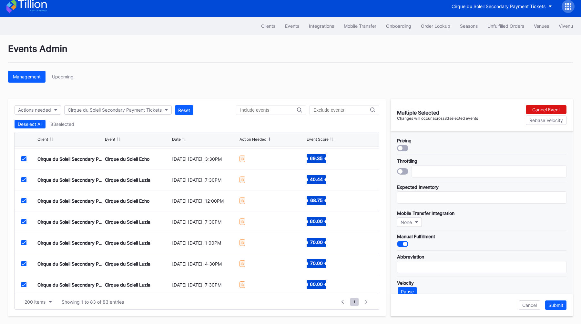
scroll to position [403, 0]
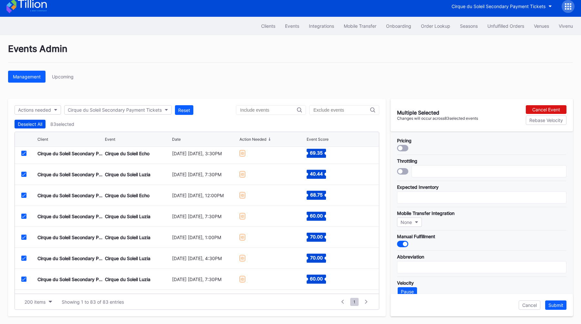
click at [40, 127] on div "Deselect All" at bounding box center [30, 123] width 25 height 5
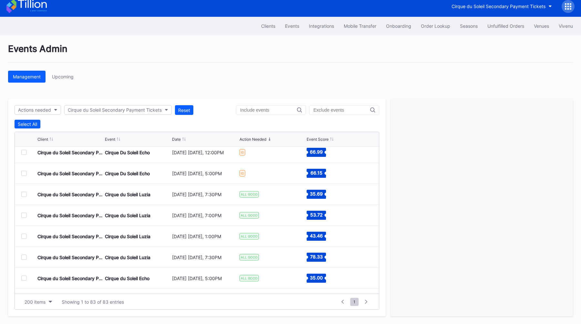
scroll to position [1060, 0]
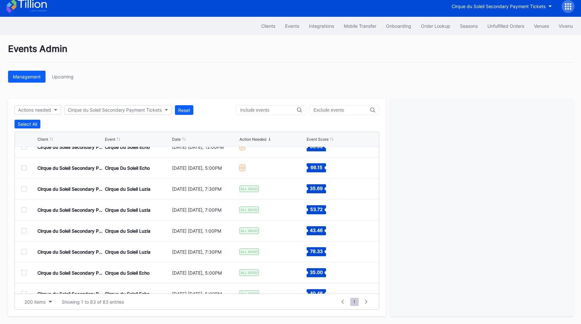
click at [23, 189] on div at bounding box center [23, 188] width 5 height 5
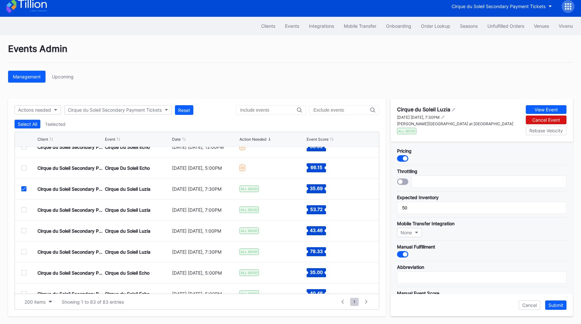
click at [26, 188] on div at bounding box center [23, 188] width 5 height 5
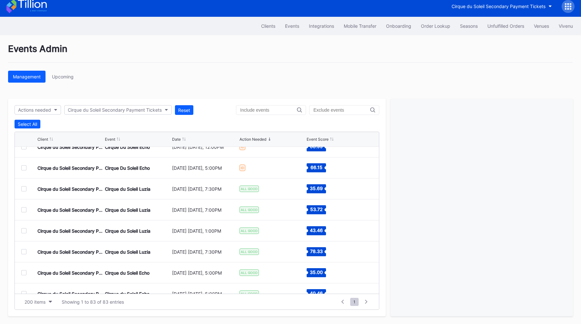
click at [25, 209] on div at bounding box center [23, 209] width 5 height 5
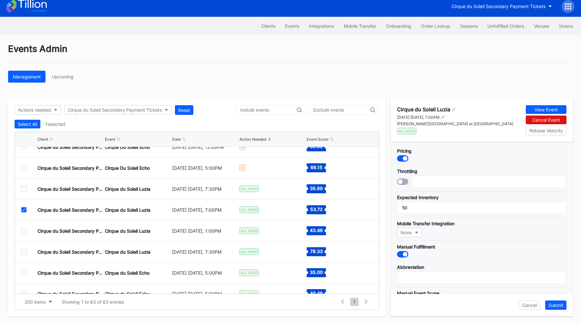
click at [25, 209] on icon at bounding box center [24, 209] width 4 height 3
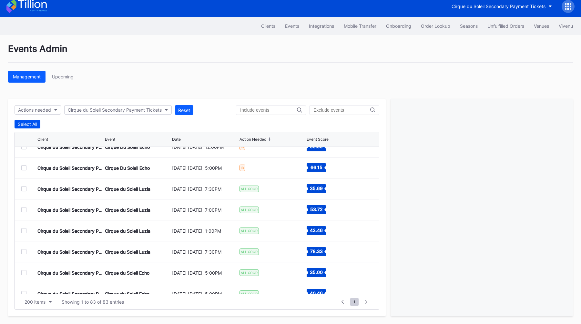
click at [30, 121] on div "Select All" at bounding box center [27, 123] width 19 height 5
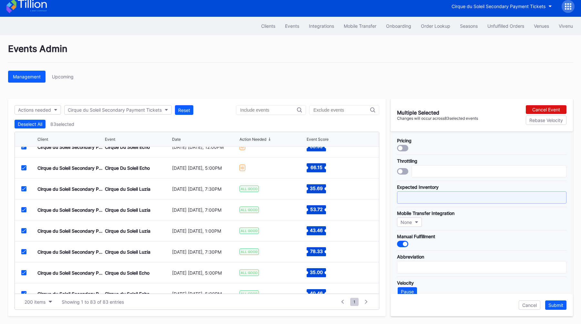
click at [419, 200] on input "text" at bounding box center [481, 197] width 169 height 12
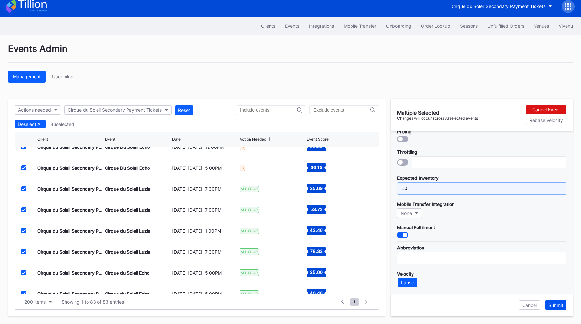
type input "50"
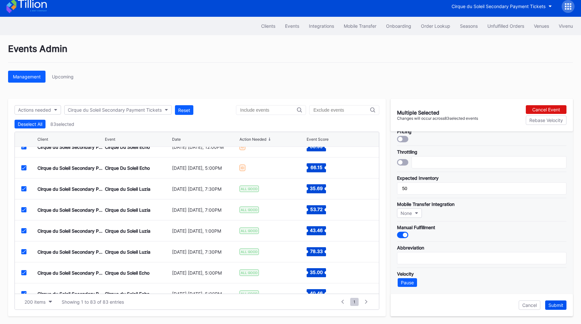
click at [554, 304] on div "Submit" at bounding box center [556, 305] width 15 height 5
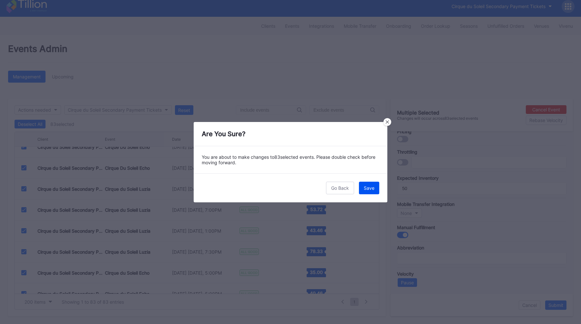
click at [368, 190] on div "Save" at bounding box center [369, 187] width 11 height 5
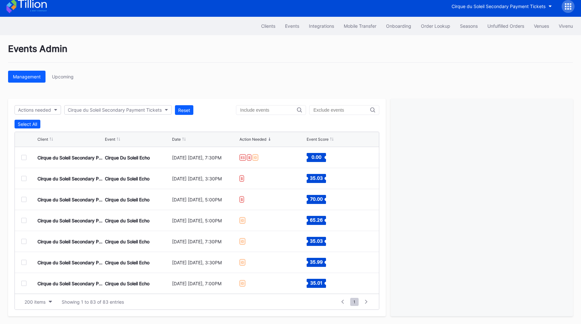
scroll to position [180, 0]
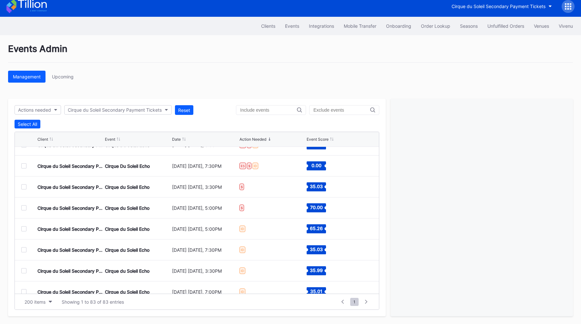
click at [22, 187] on div at bounding box center [23, 186] width 5 height 5
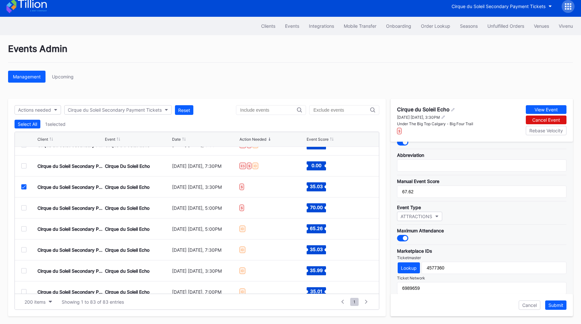
scroll to position [0, 0]
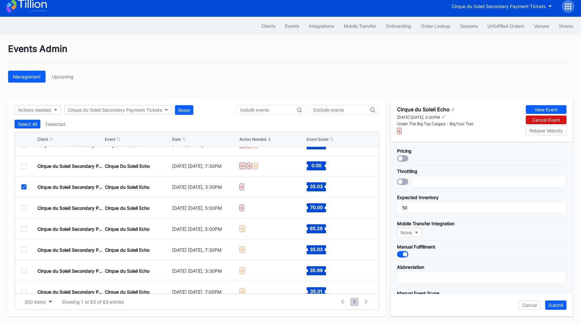
click at [402, 157] on div at bounding box center [400, 158] width 5 height 5
click at [556, 305] on div "Submit" at bounding box center [556, 305] width 15 height 5
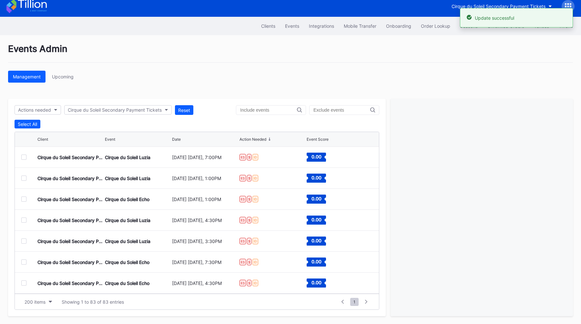
click at [23, 198] on div at bounding box center [23, 199] width 5 height 5
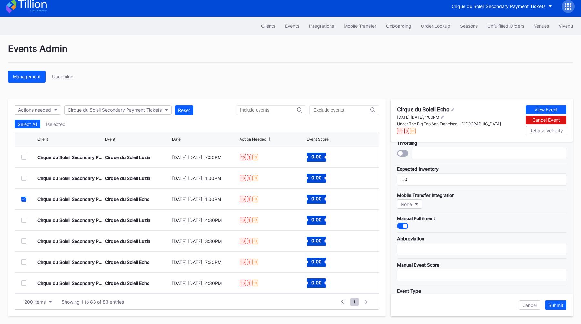
scroll to position [86, 0]
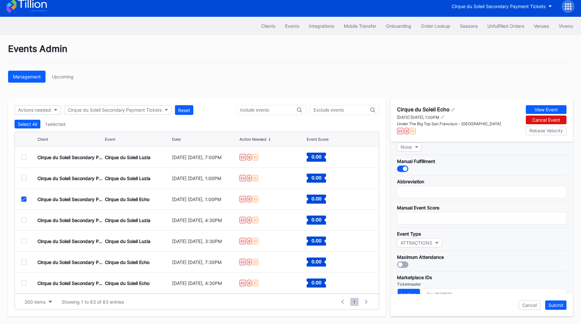
click at [404, 269] on div "Pricing Throttling Expected Inventory 50 Mobile Transfer Integration None Manua…" at bounding box center [482, 218] width 182 height 152
click at [404, 265] on div at bounding box center [402, 265] width 11 height 6
click at [555, 303] on div "Submit" at bounding box center [556, 305] width 15 height 5
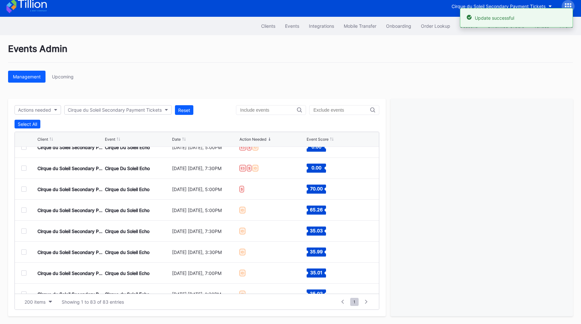
scroll to position [183, 0]
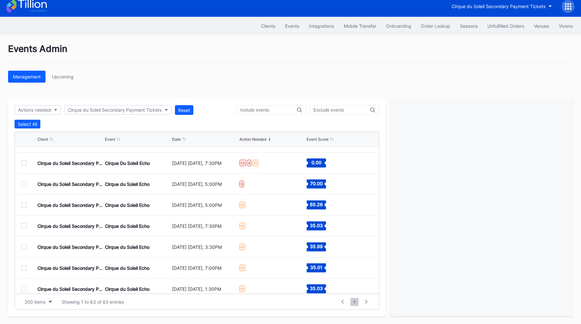
click at [25, 185] on div at bounding box center [23, 183] width 5 height 5
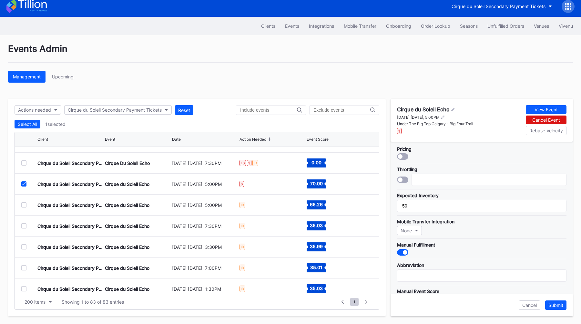
scroll to position [0, 0]
click at [400, 156] on div at bounding box center [400, 158] width 5 height 5
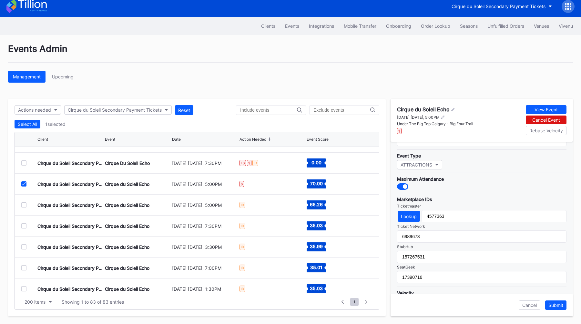
scroll to position [189, 0]
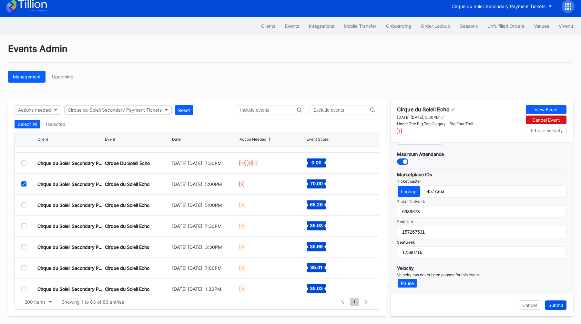
click at [551, 307] on div "Submit" at bounding box center [556, 305] width 15 height 5
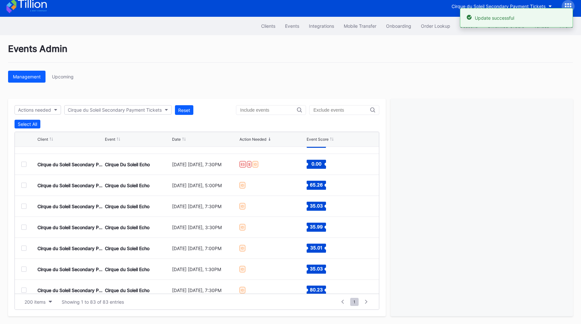
scroll to position [173, 0]
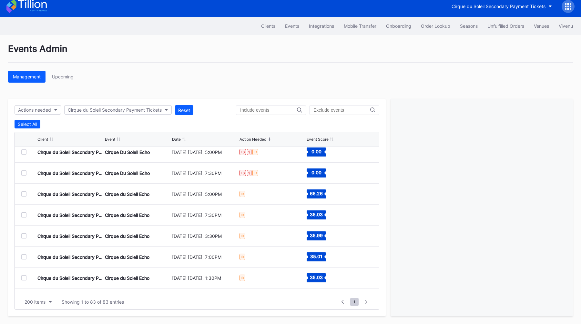
click at [22, 194] on div at bounding box center [23, 193] width 5 height 5
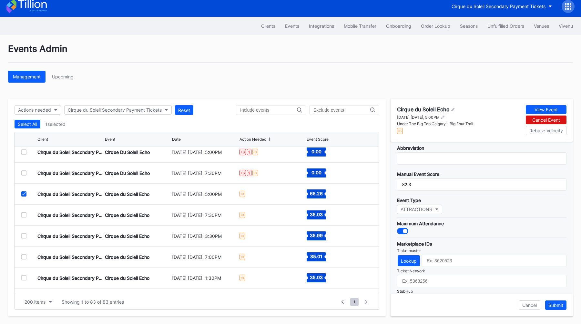
scroll to position [0, 0]
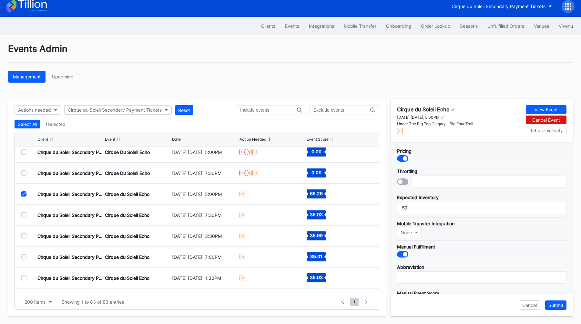
click at [23, 194] on icon at bounding box center [24, 193] width 4 height 3
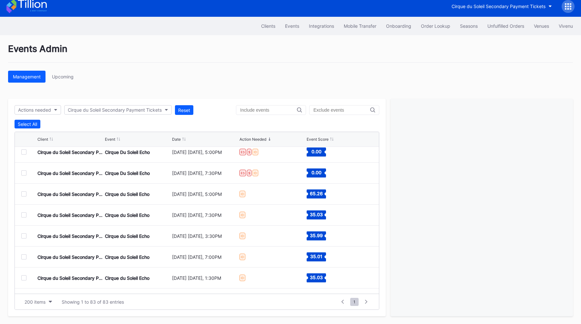
click at [25, 215] on div at bounding box center [23, 214] width 5 height 5
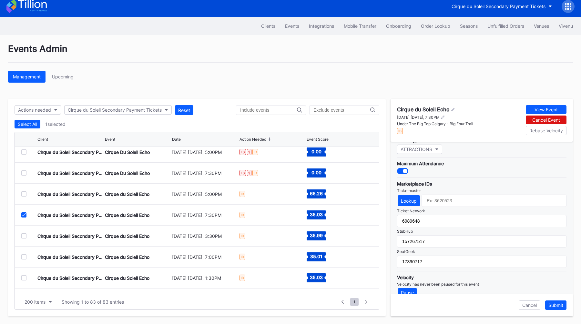
scroll to position [189, 0]
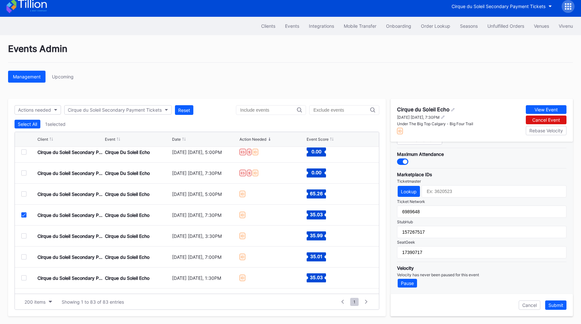
click at [23, 216] on icon at bounding box center [24, 214] width 4 height 3
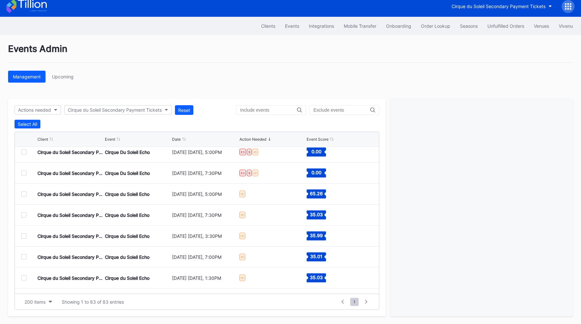
click at [23, 235] on div at bounding box center [23, 235] width 5 height 5
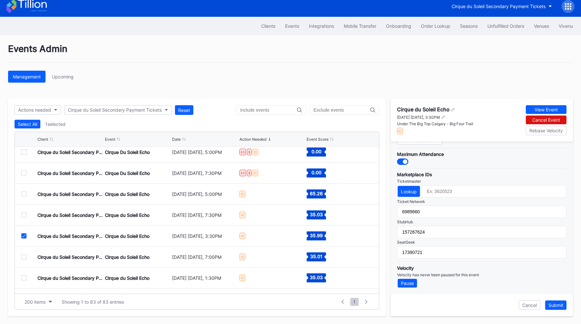
click at [23, 237] on div at bounding box center [23, 235] width 5 height 5
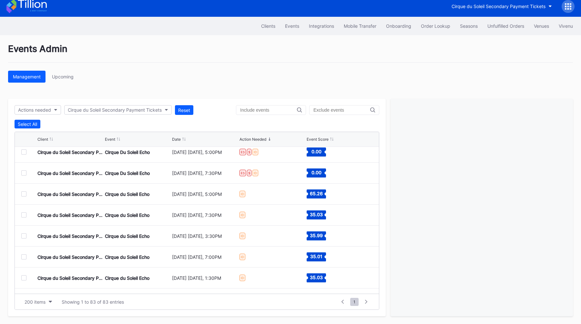
click at [24, 256] on div at bounding box center [23, 256] width 5 height 5
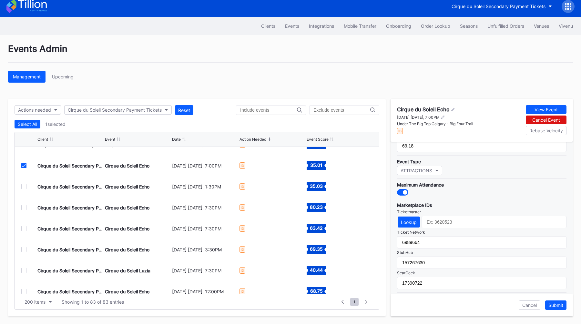
scroll to position [271, 0]
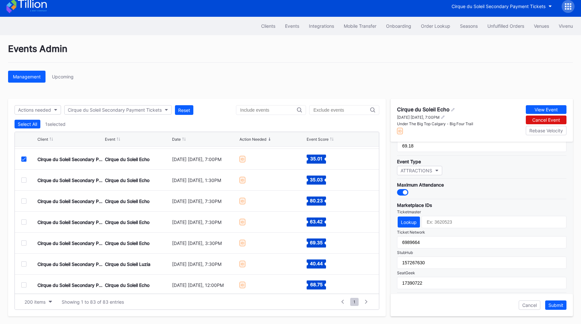
click at [23, 159] on icon at bounding box center [24, 159] width 4 height 3
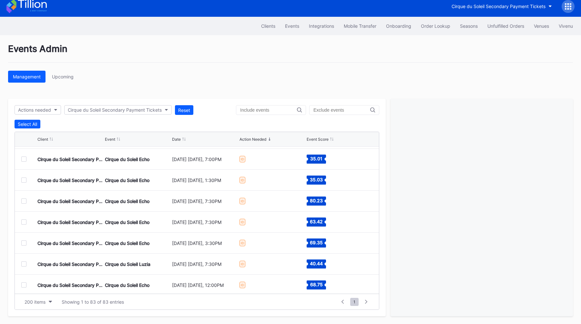
click at [24, 178] on div at bounding box center [23, 180] width 5 height 5
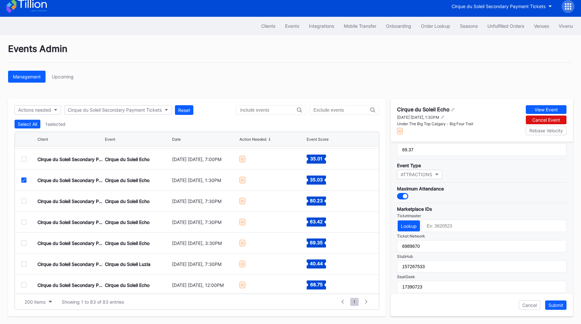
scroll to position [189, 0]
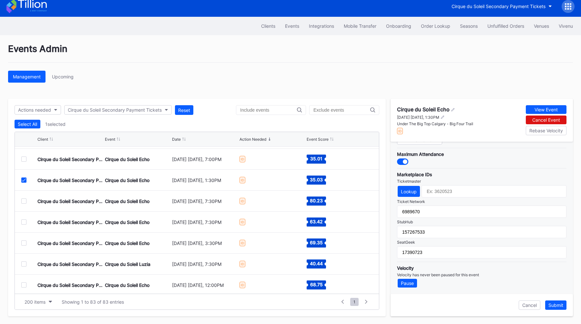
click at [25, 179] on icon at bounding box center [24, 180] width 4 height 3
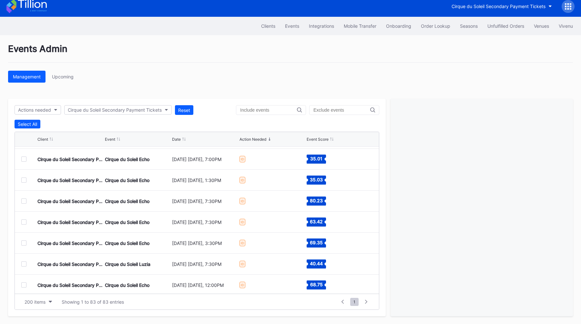
click at [24, 200] on div at bounding box center [23, 201] width 5 height 5
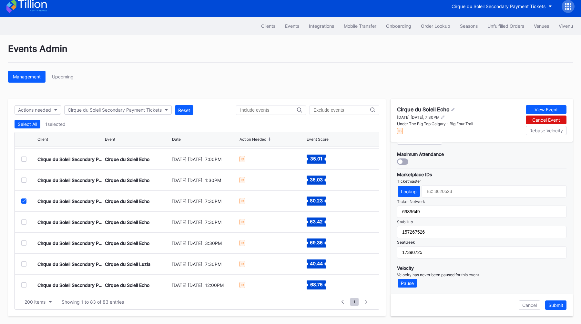
click at [405, 160] on div at bounding box center [402, 162] width 11 height 6
click at [559, 305] on div "Submit" at bounding box center [556, 305] width 15 height 5
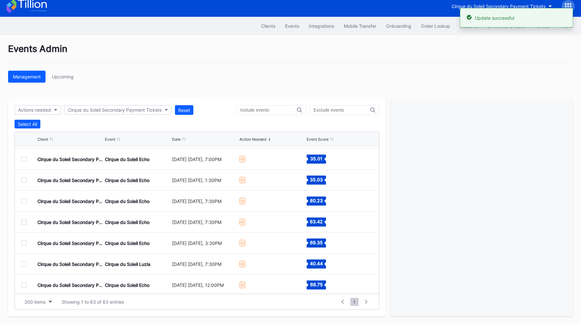
click at [24, 201] on div at bounding box center [23, 201] width 5 height 5
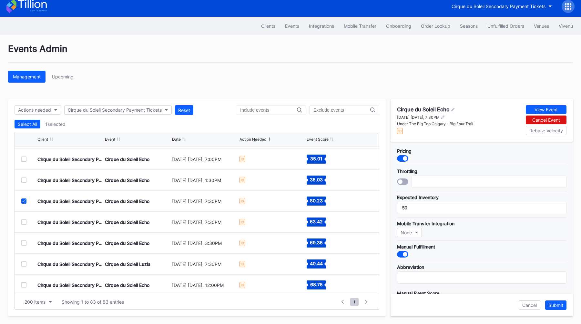
click at [22, 202] on icon at bounding box center [24, 201] width 4 height 3
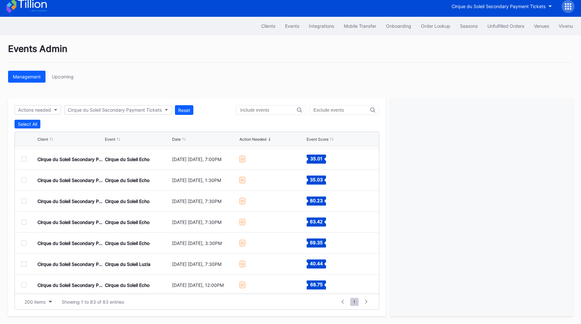
click at [24, 222] on div at bounding box center [23, 222] width 5 height 5
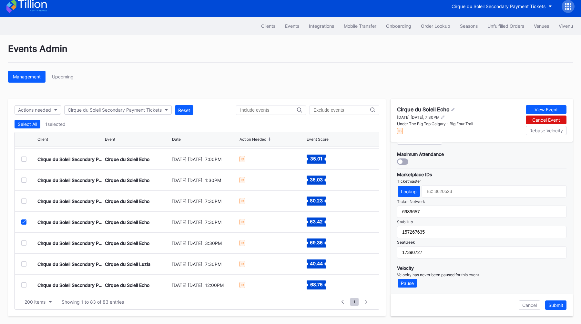
click at [405, 165] on div at bounding box center [402, 162] width 11 height 6
click at [558, 307] on div "Submit" at bounding box center [556, 305] width 15 height 5
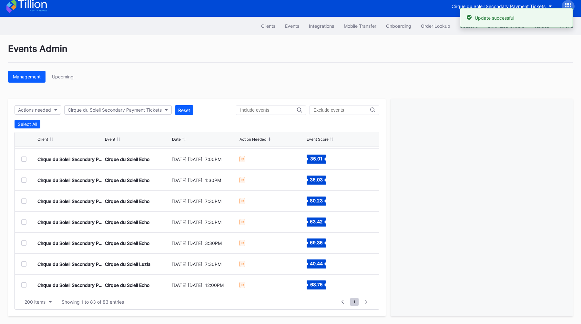
click at [27, 243] on div at bounding box center [29, 243] width 16 height 5
click at [26, 243] on div at bounding box center [23, 243] width 5 height 5
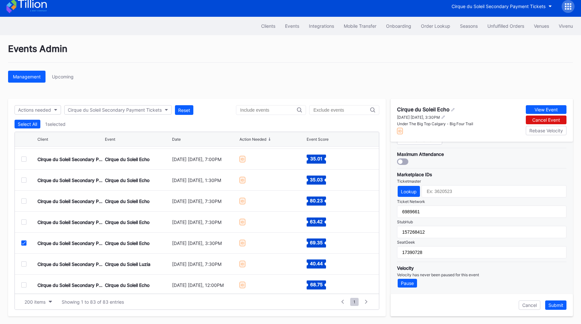
click at [404, 162] on div at bounding box center [402, 162] width 11 height 6
click at [554, 307] on button "Submit" at bounding box center [555, 305] width 21 height 9
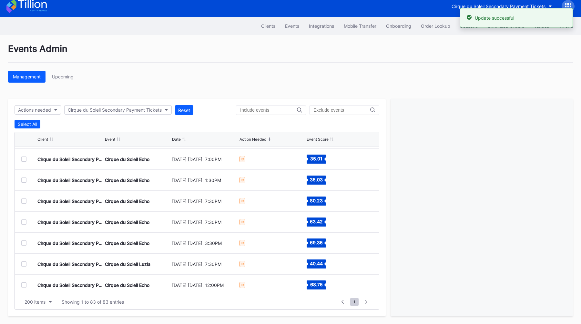
click at [24, 243] on div at bounding box center [23, 243] width 5 height 5
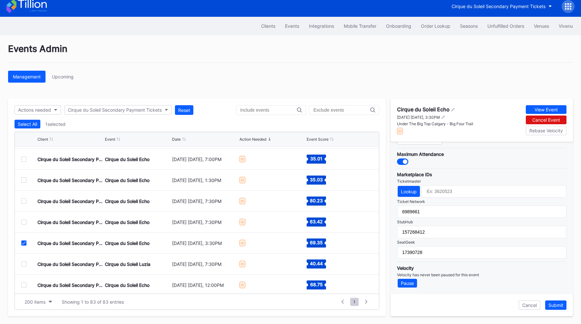
click at [25, 243] on icon at bounding box center [24, 242] width 4 height 3
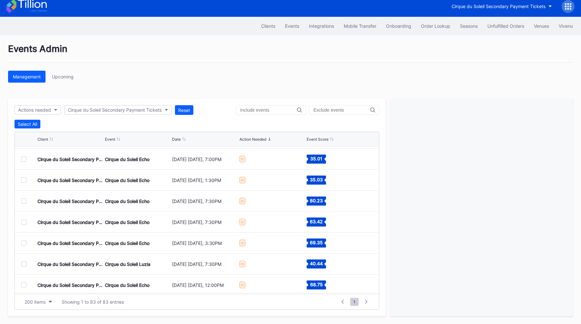
click at [25, 262] on div at bounding box center [23, 264] width 5 height 5
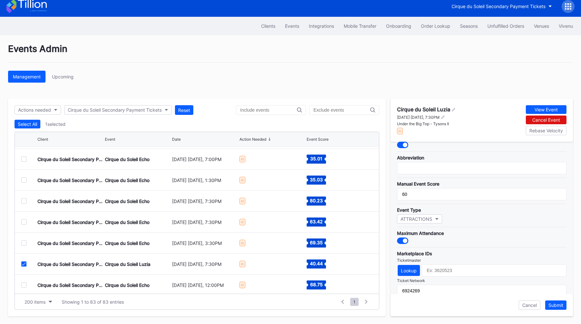
scroll to position [126, 0]
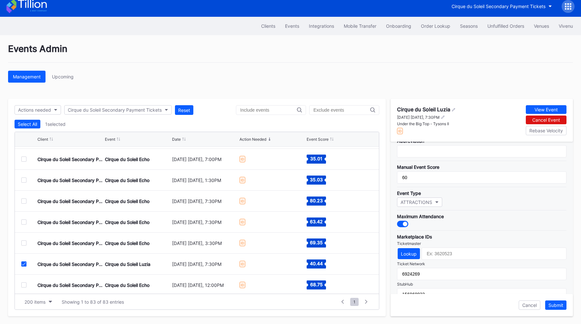
click at [23, 265] on icon at bounding box center [24, 263] width 4 height 3
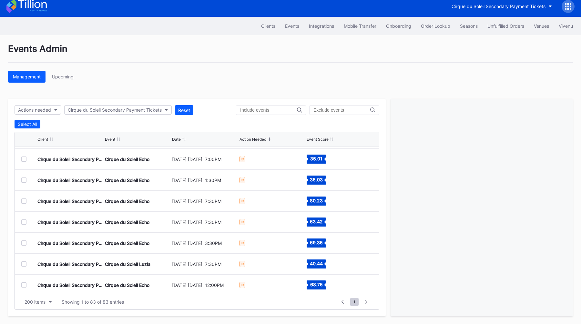
click at [23, 285] on div at bounding box center [23, 284] width 5 height 5
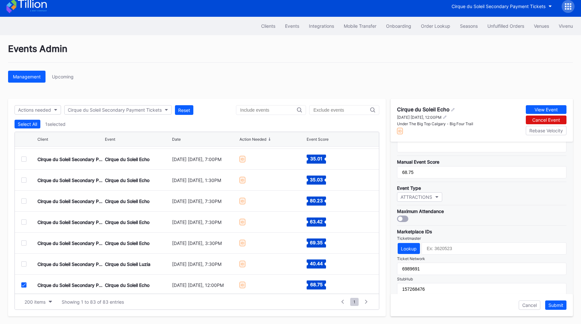
scroll to position [132, 0]
click at [404, 215] on div at bounding box center [402, 218] width 11 height 6
click at [553, 303] on div "Submit" at bounding box center [556, 305] width 15 height 5
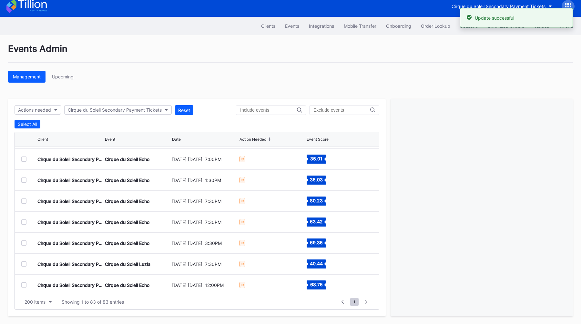
scroll to position [284, 0]
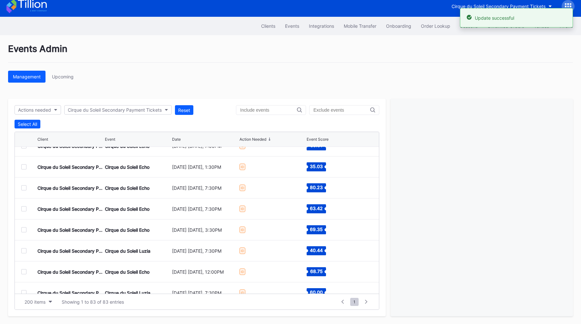
click at [22, 249] on div at bounding box center [23, 250] width 5 height 5
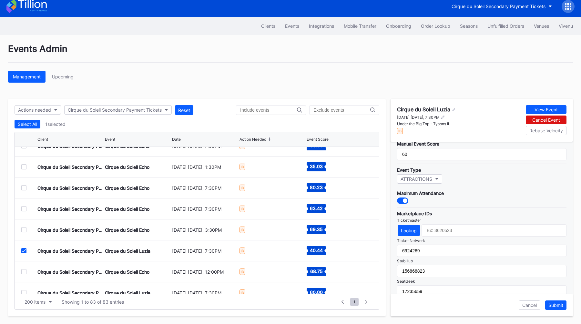
scroll to position [189, 0]
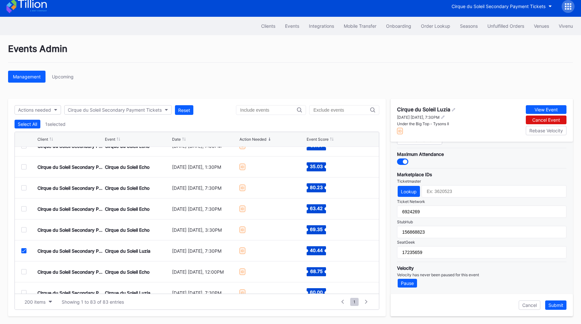
click at [23, 251] on icon at bounding box center [24, 250] width 4 height 3
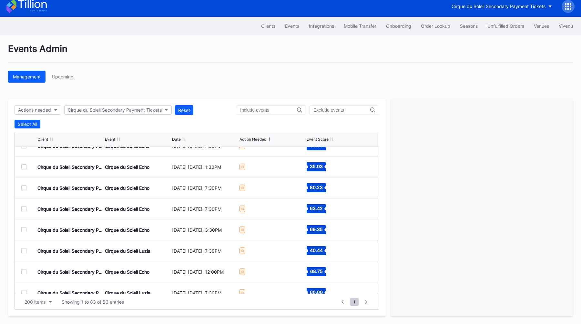
click at [26, 271] on div at bounding box center [23, 271] width 5 height 5
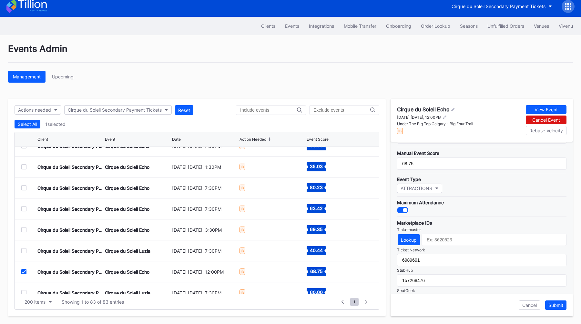
scroll to position [174, 0]
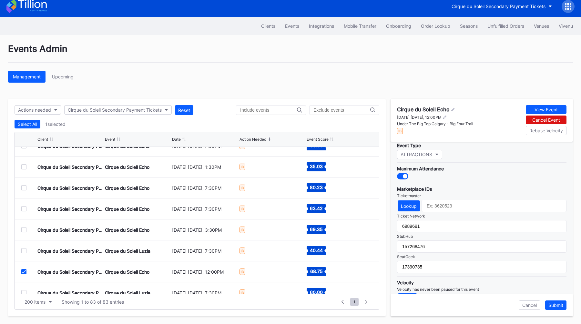
click at [22, 273] on icon at bounding box center [24, 271] width 4 height 3
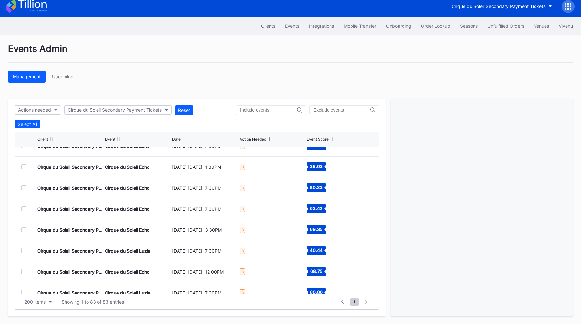
click at [23, 290] on div at bounding box center [23, 292] width 5 height 5
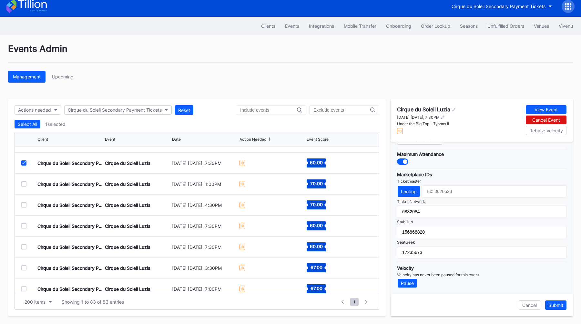
scroll to position [423, 0]
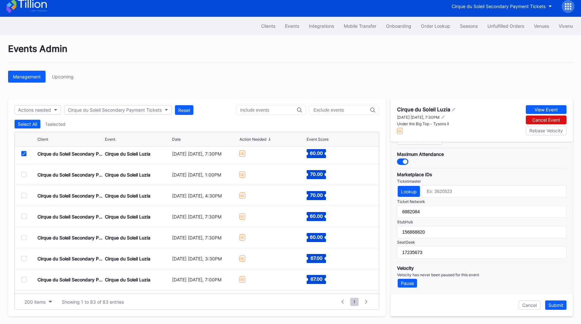
click at [24, 155] on div at bounding box center [23, 153] width 5 height 5
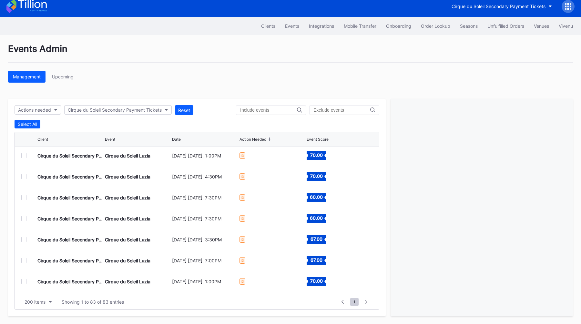
scroll to position [446, 0]
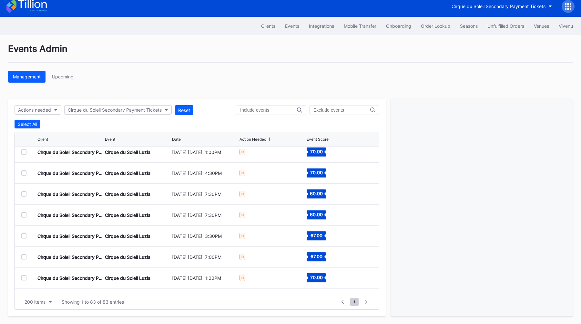
click at [24, 154] on div at bounding box center [23, 151] width 5 height 5
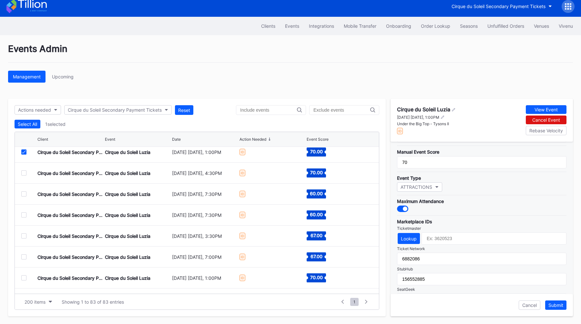
scroll to position [145, 0]
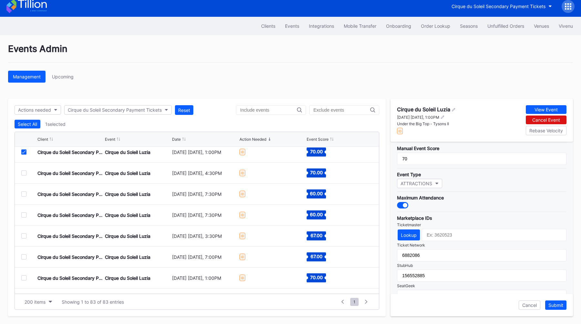
click at [23, 151] on icon at bounding box center [24, 151] width 4 height 3
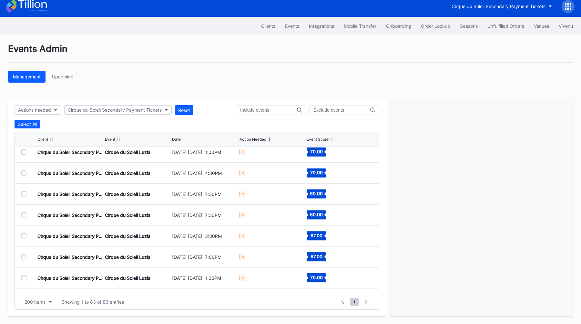
click at [23, 172] on div at bounding box center [23, 172] width 5 height 5
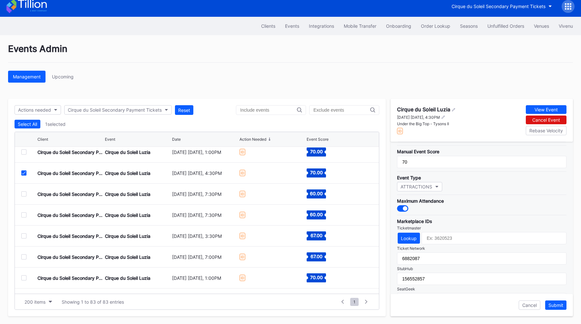
scroll to position [143, 0]
click at [23, 173] on icon at bounding box center [24, 172] width 4 height 3
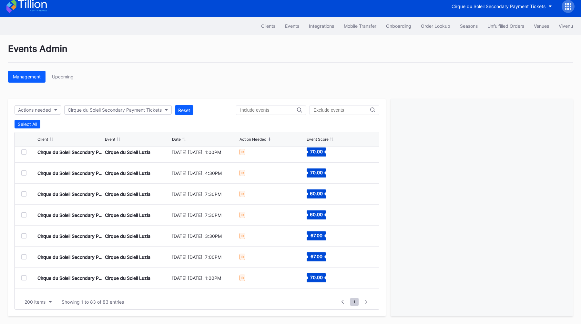
click at [24, 194] on div at bounding box center [23, 193] width 5 height 5
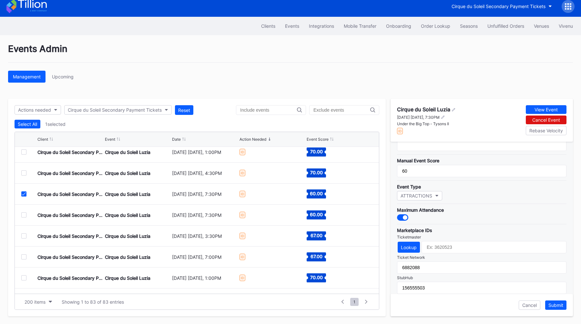
scroll to position [143, 0]
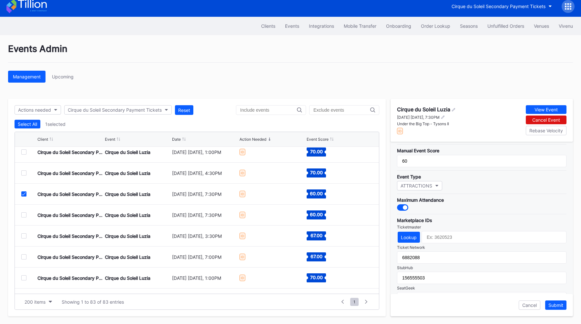
click at [23, 194] on icon at bounding box center [24, 193] width 4 height 3
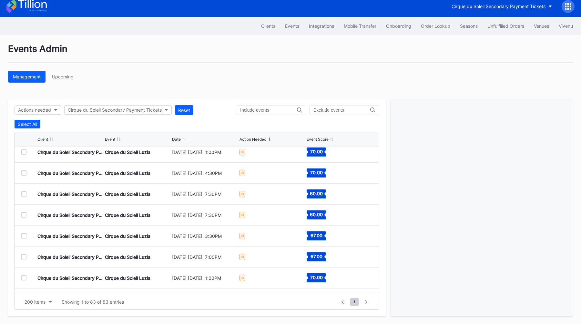
click at [23, 215] on div at bounding box center [23, 214] width 5 height 5
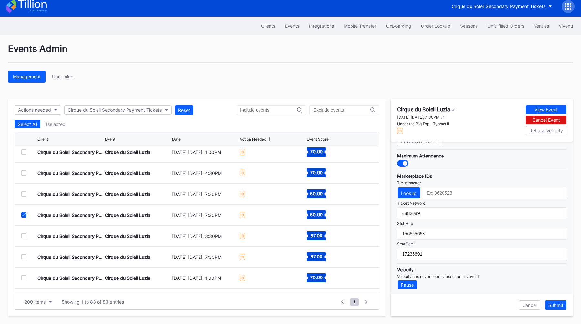
scroll to position [189, 0]
click at [26, 214] on div at bounding box center [23, 214] width 5 height 5
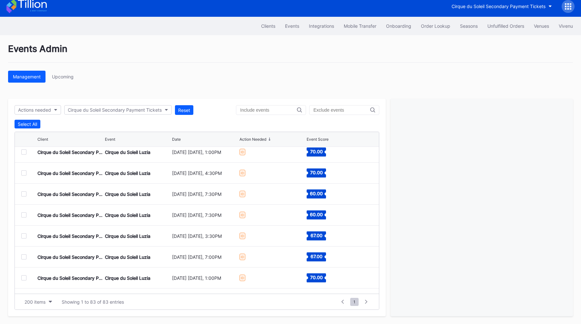
click at [26, 237] on div at bounding box center [23, 235] width 5 height 5
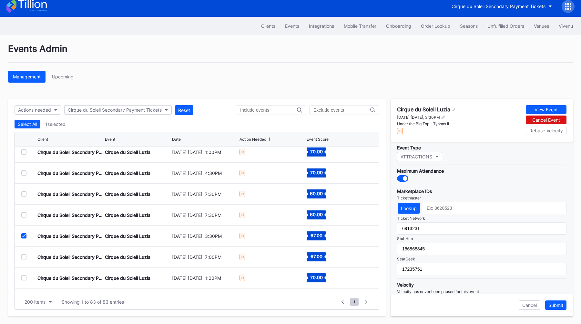
scroll to position [187, 0]
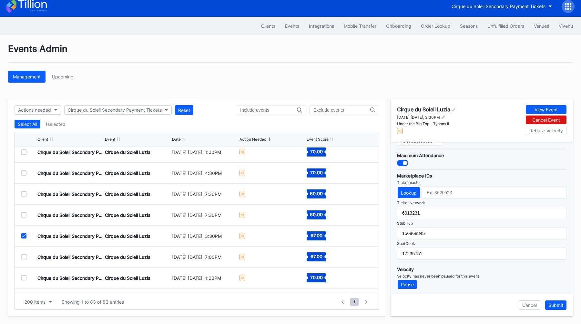
click at [24, 236] on icon at bounding box center [24, 235] width 4 height 3
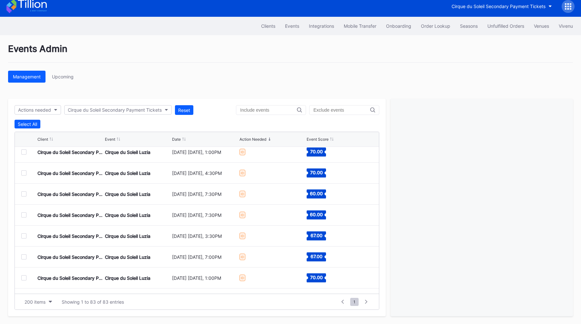
click at [24, 257] on div at bounding box center [23, 256] width 5 height 5
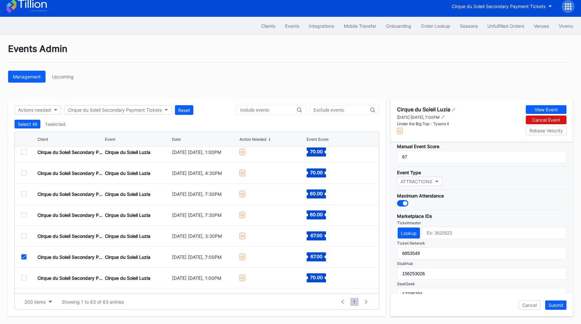
scroll to position [189, 0]
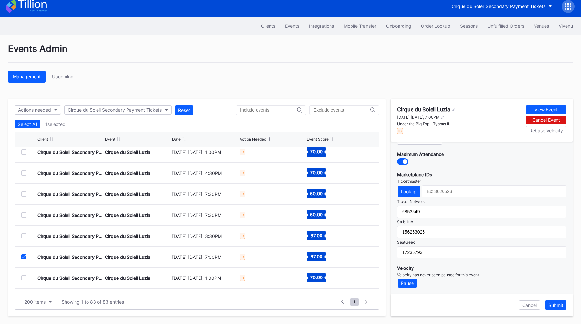
click at [25, 257] on icon at bounding box center [24, 256] width 4 height 3
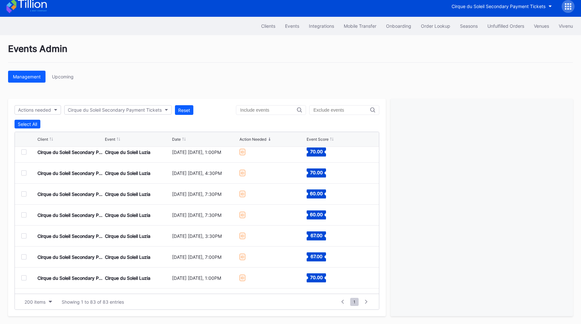
click at [23, 277] on div at bounding box center [23, 277] width 5 height 5
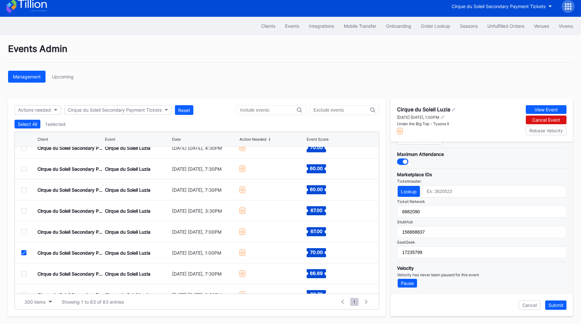
scroll to position [473, 0]
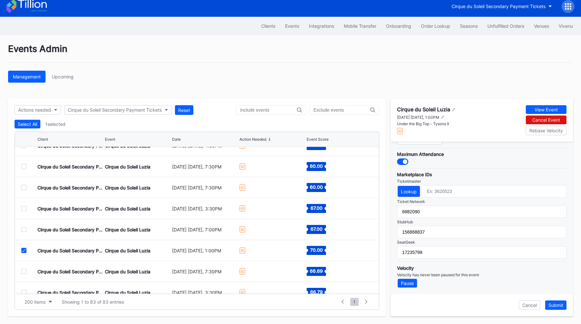
click at [23, 248] on div at bounding box center [23, 250] width 5 height 5
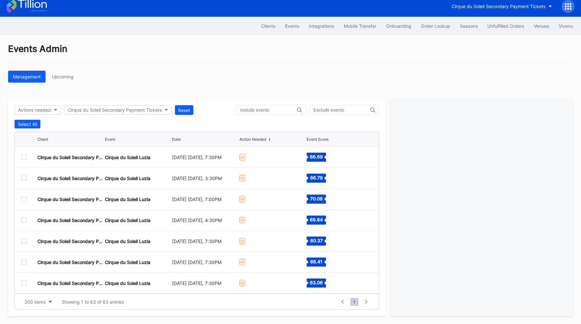
scroll to position [584, 0]
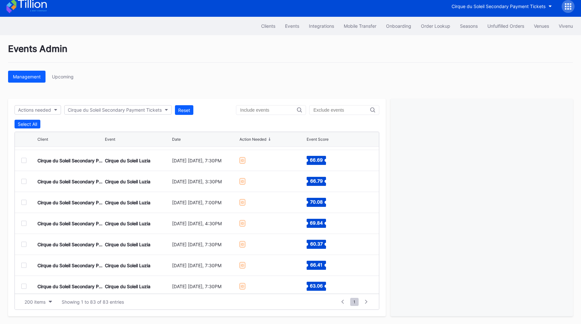
click at [26, 179] on div at bounding box center [23, 181] width 5 height 5
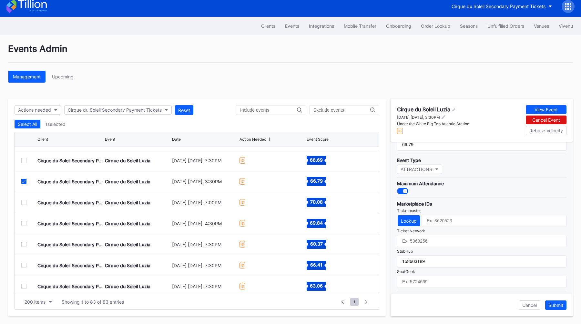
scroll to position [160, 0]
click at [21, 182] on div "Cirque du Soleil Secondary Payment Tickets Cirque du Soleil Luzia [DATE] [DATE]…" at bounding box center [197, 181] width 364 height 21
click at [21, 182] on div at bounding box center [23, 181] width 5 height 5
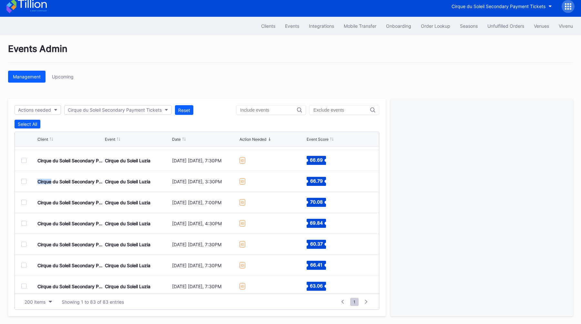
click at [24, 203] on div at bounding box center [23, 202] width 5 height 5
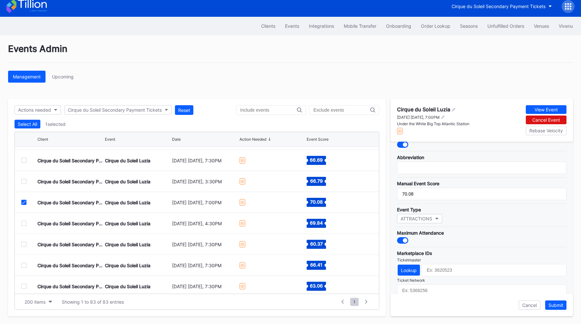
scroll to position [189, 0]
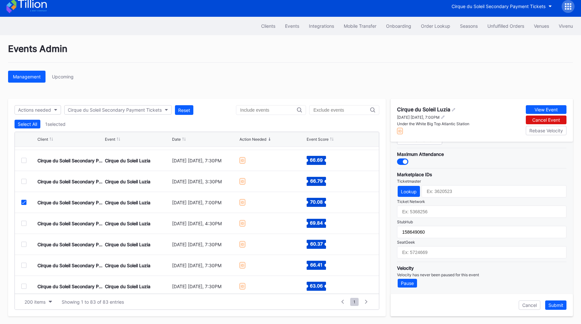
click at [26, 201] on div at bounding box center [23, 202] width 5 height 5
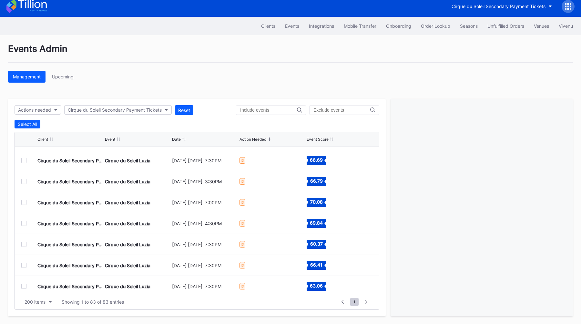
click at [23, 222] on div at bounding box center [23, 223] width 5 height 5
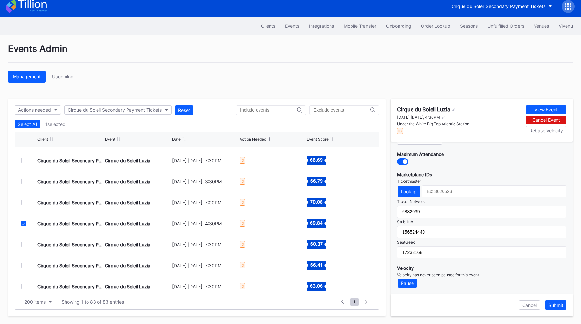
click at [25, 222] on icon at bounding box center [24, 223] width 4 height 3
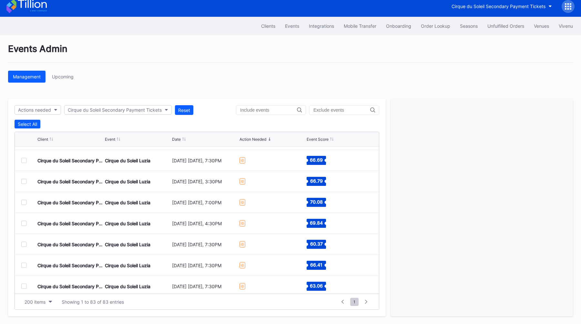
click at [23, 243] on div at bounding box center [23, 244] width 5 height 5
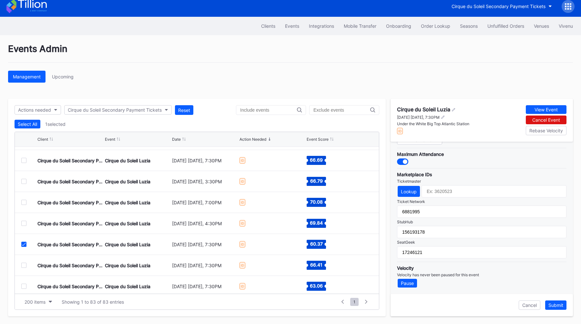
click at [24, 243] on icon at bounding box center [24, 244] width 4 height 3
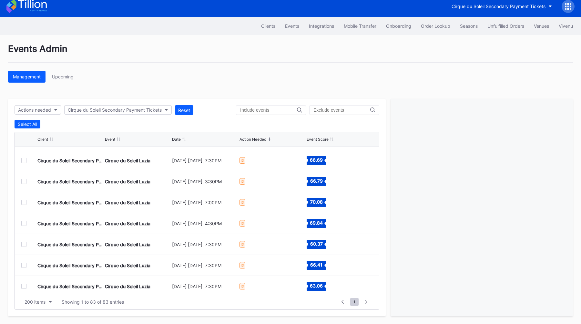
click at [23, 264] on div at bounding box center [23, 265] width 5 height 5
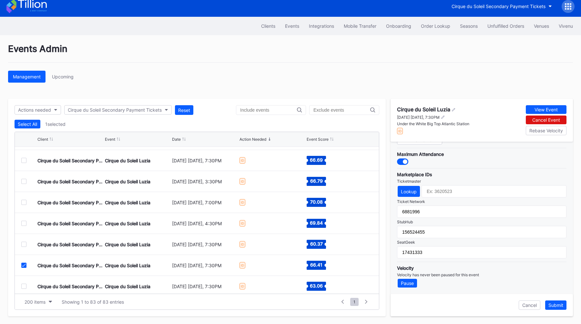
click at [26, 264] on icon at bounding box center [24, 265] width 4 height 3
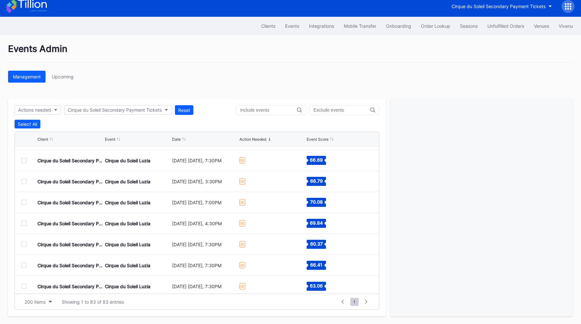
click at [25, 288] on div at bounding box center [23, 286] width 5 height 5
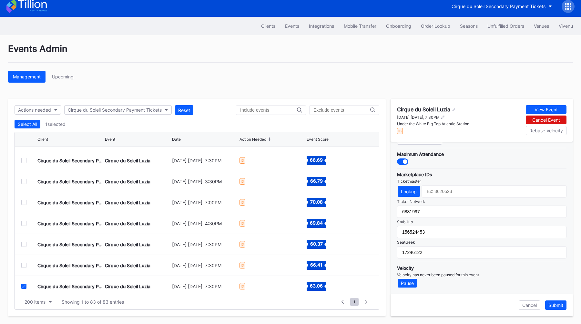
click at [53, 265] on div "Cirque du Soleil Secondary Payment Tickets" at bounding box center [70, 265] width 66 height 5
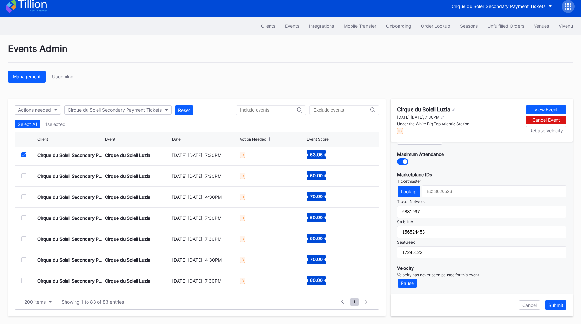
scroll to position [715, 0]
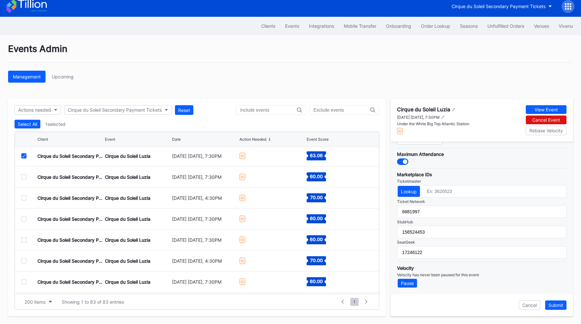
click at [25, 156] on icon at bounding box center [24, 155] width 4 height 3
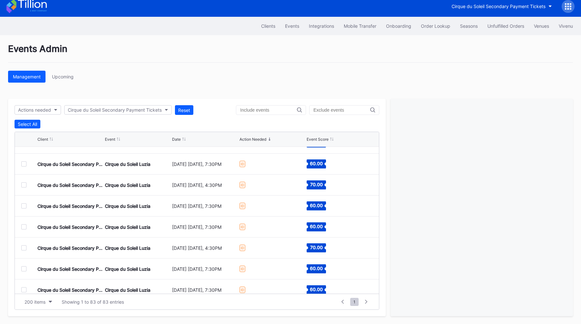
scroll to position [735, 0]
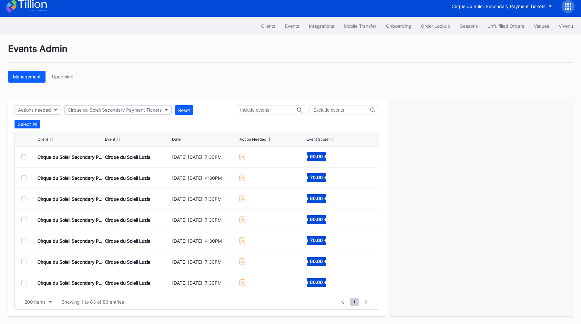
click at [25, 157] on div at bounding box center [23, 156] width 5 height 5
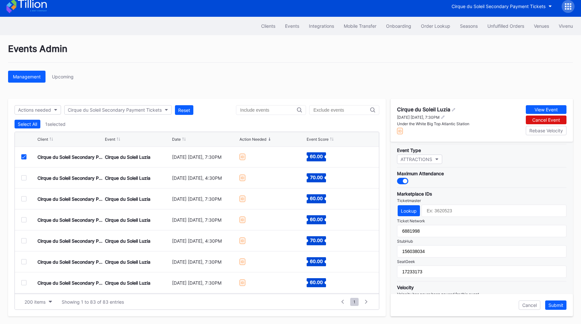
scroll to position [189, 0]
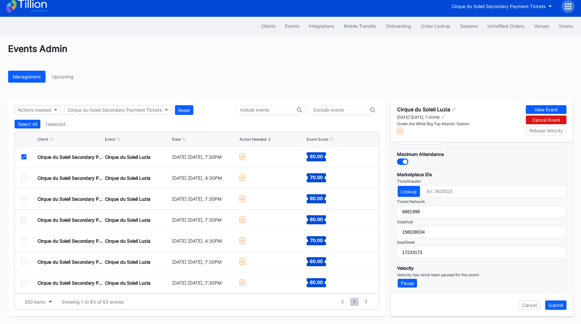
click at [23, 156] on icon at bounding box center [24, 156] width 4 height 3
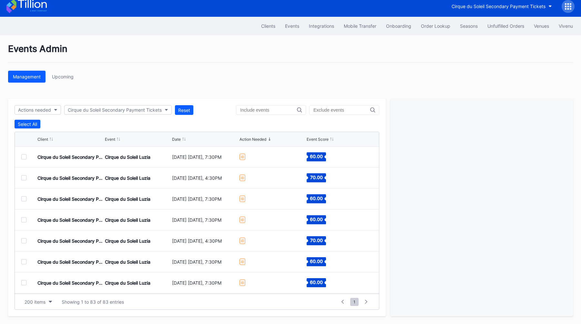
click at [23, 179] on div at bounding box center [23, 177] width 5 height 5
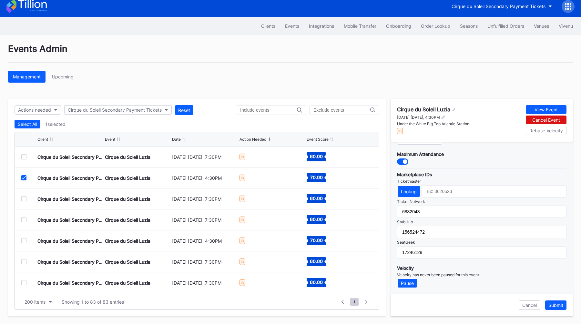
click at [21, 177] on div at bounding box center [23, 177] width 5 height 5
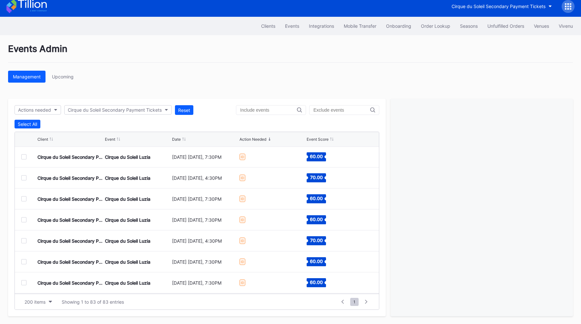
click at [24, 197] on div at bounding box center [23, 198] width 5 height 5
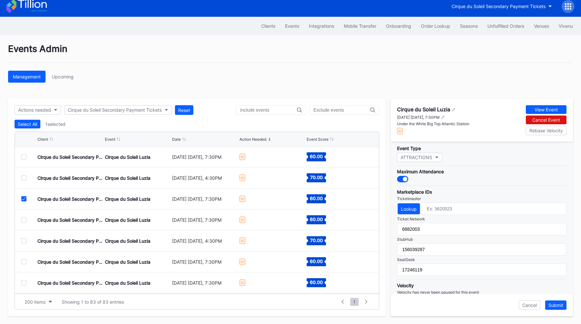
scroll to position [172, 0]
click at [24, 200] on icon at bounding box center [24, 198] width 4 height 3
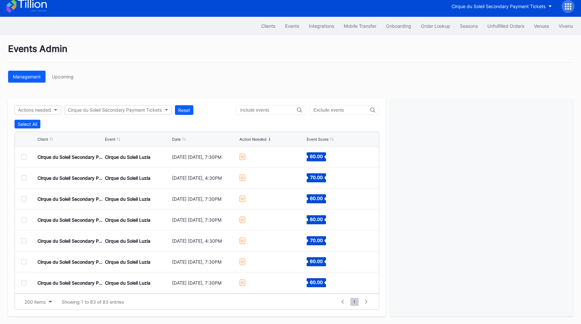
click at [24, 218] on div at bounding box center [23, 219] width 5 height 5
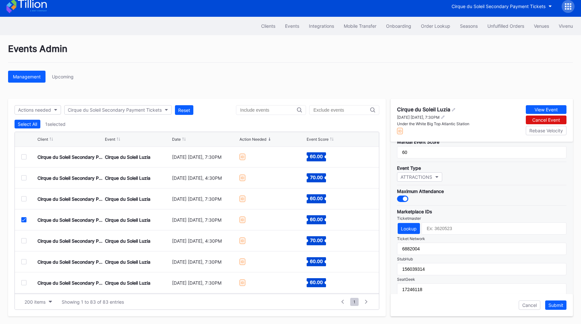
scroll to position [189, 0]
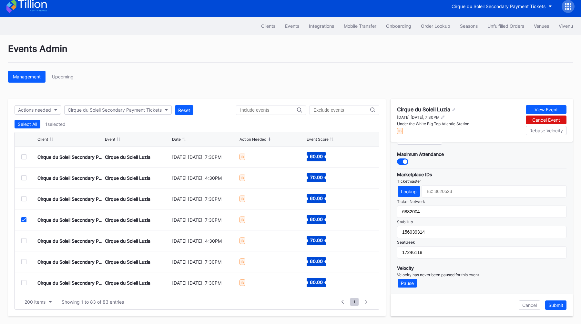
click at [24, 221] on div at bounding box center [23, 219] width 5 height 5
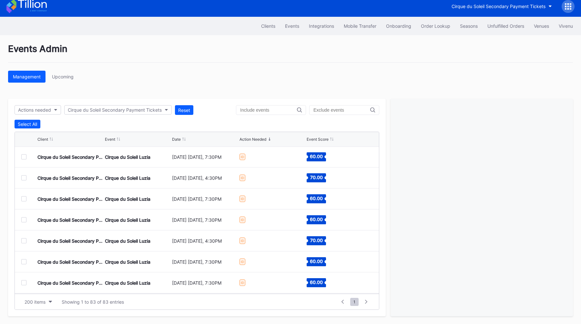
click at [23, 239] on div at bounding box center [23, 240] width 5 height 5
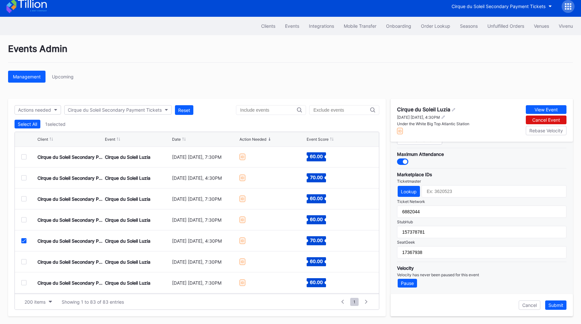
click at [25, 242] on div at bounding box center [23, 240] width 5 height 5
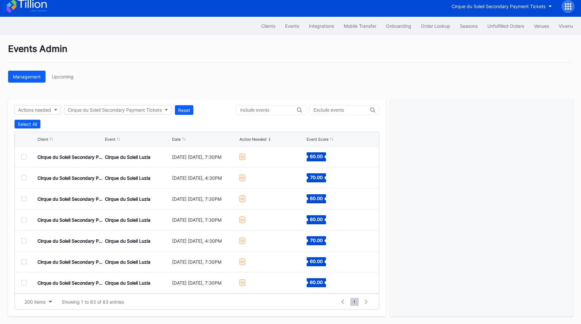
click at [25, 261] on div at bounding box center [23, 261] width 5 height 5
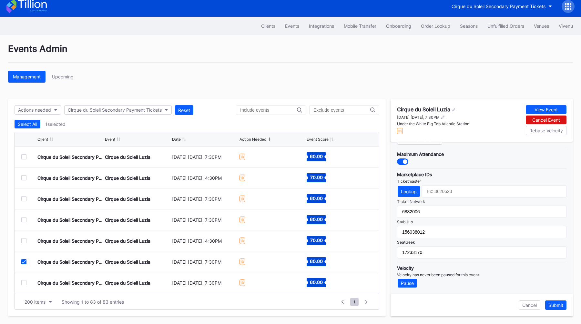
click at [21, 262] on div "Cirque du Soleil Secondary Payment Tickets Cirque du Soleil Luzia [DATE] [DATE]…" at bounding box center [197, 261] width 364 height 21
click at [22, 262] on icon at bounding box center [24, 261] width 4 height 3
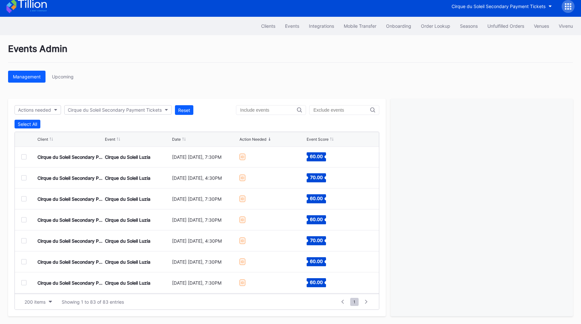
click at [25, 282] on div at bounding box center [23, 282] width 5 height 5
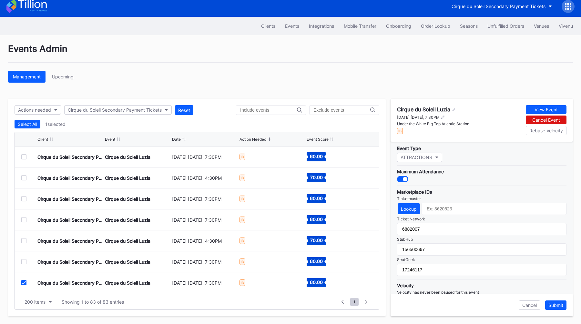
scroll to position [180, 0]
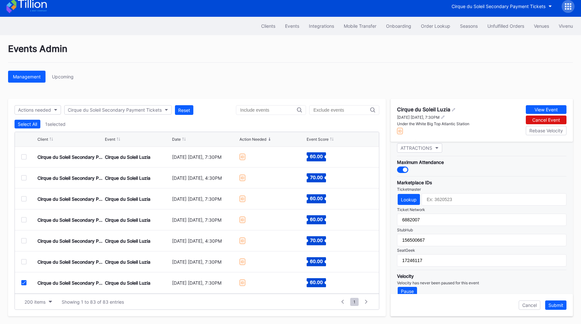
click at [22, 283] on icon at bounding box center [24, 282] width 4 height 3
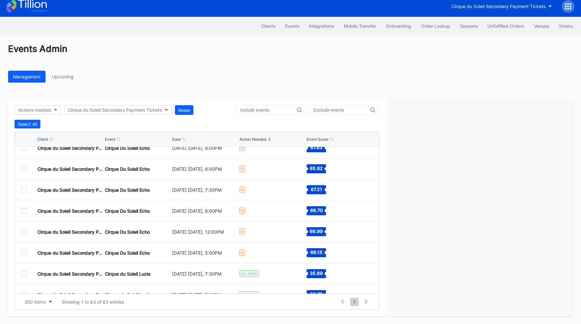
scroll to position [933, 0]
click at [22, 254] on div at bounding box center [23, 252] width 5 height 5
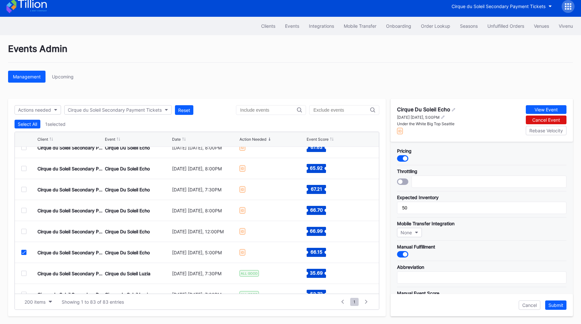
scroll to position [189, 0]
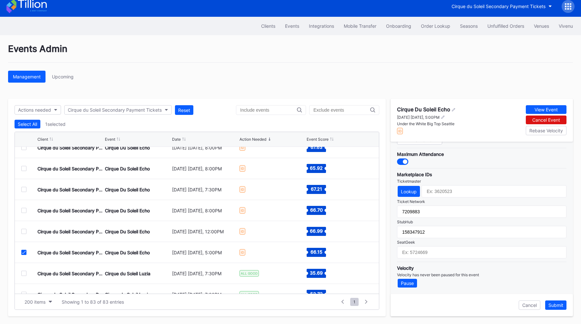
click at [25, 251] on icon at bounding box center [24, 252] width 4 height 3
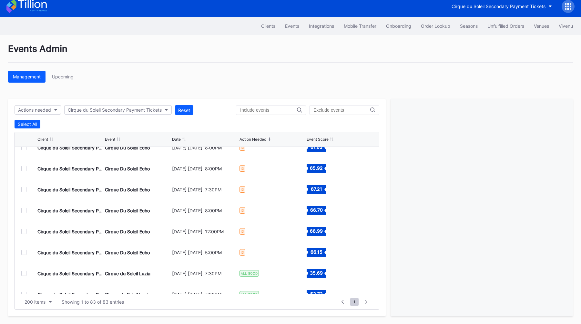
click at [23, 231] on div at bounding box center [23, 231] width 5 height 5
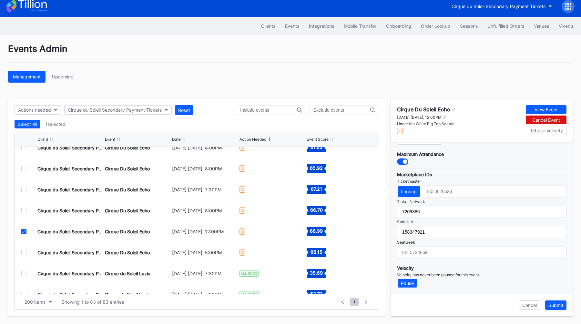
click at [24, 232] on icon at bounding box center [24, 231] width 4 height 3
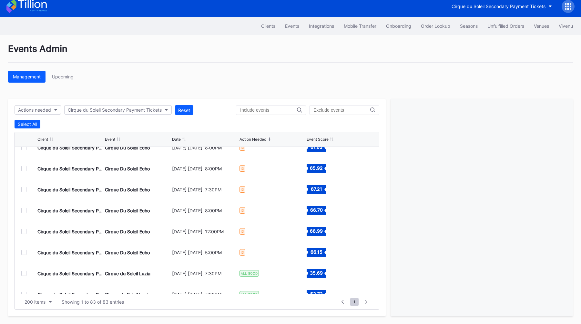
click at [23, 210] on div at bounding box center [23, 210] width 5 height 5
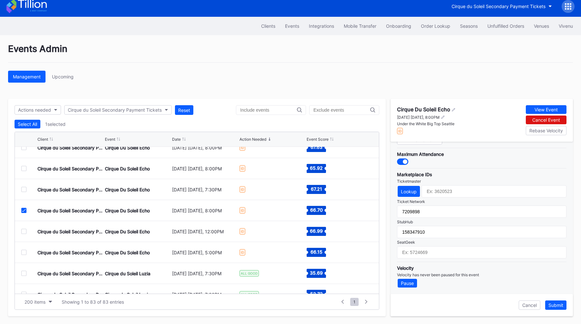
click at [23, 209] on icon at bounding box center [24, 210] width 4 height 3
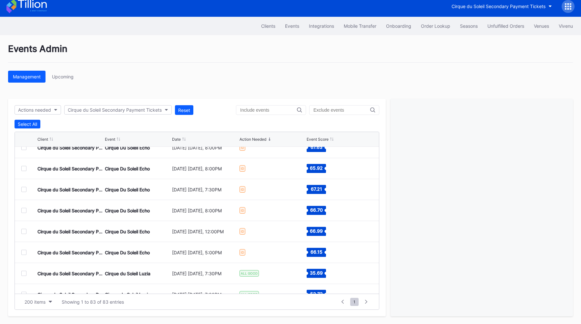
click at [23, 187] on div at bounding box center [23, 189] width 5 height 5
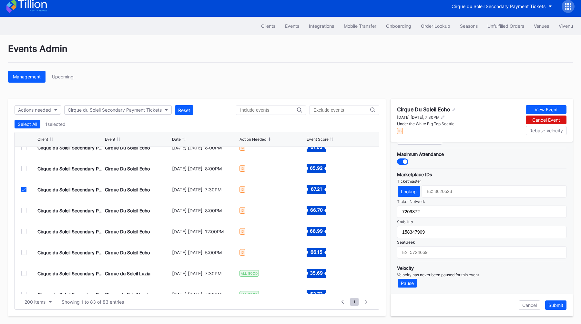
click at [24, 190] on icon at bounding box center [24, 189] width 4 height 3
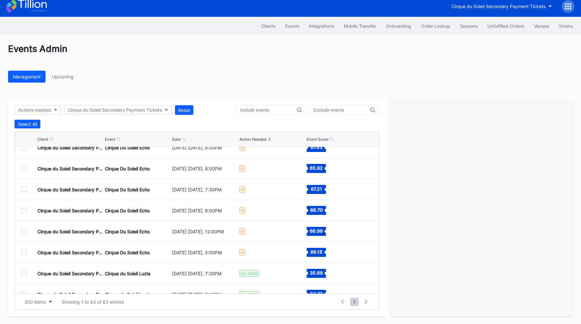
click at [23, 168] on div at bounding box center [23, 168] width 5 height 5
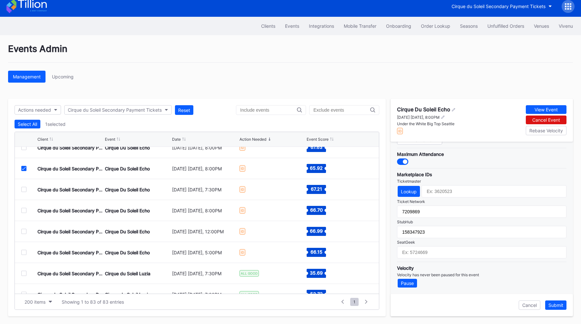
click at [21, 169] on div at bounding box center [23, 168] width 5 height 5
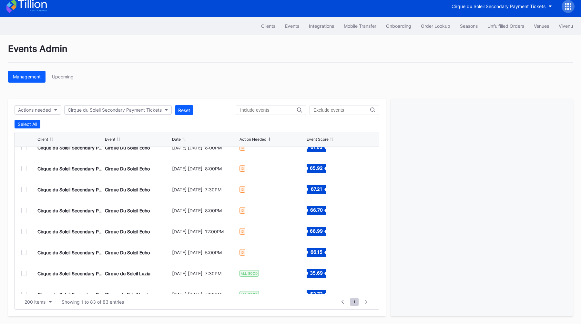
click at [25, 149] on div at bounding box center [23, 147] width 5 height 5
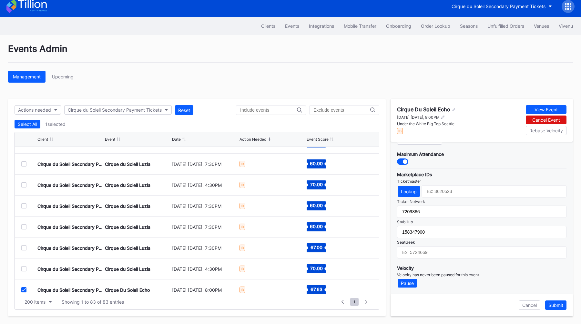
scroll to position [793, 0]
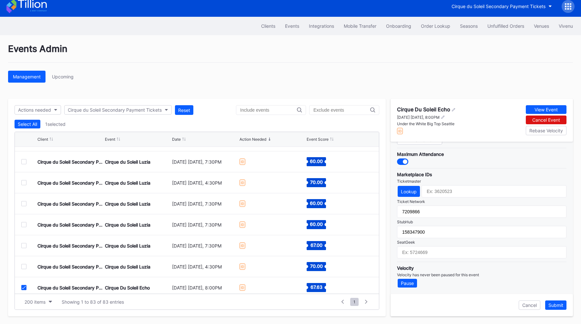
click at [24, 289] on icon at bounding box center [24, 287] width 4 height 3
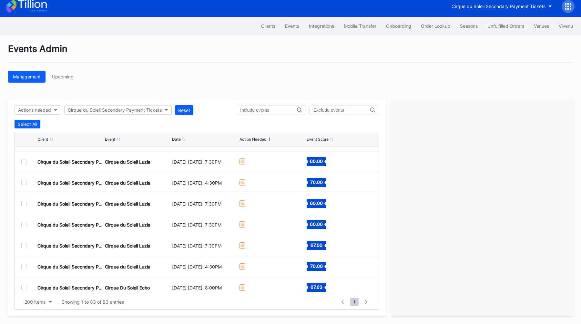
click at [24, 269] on div "Cirque du Soleil Secondary Payment Tickets Cirque du Soleil Luzia [DATE] [DATE]…" at bounding box center [197, 266] width 364 height 21
click at [24, 268] on div at bounding box center [23, 266] width 5 height 5
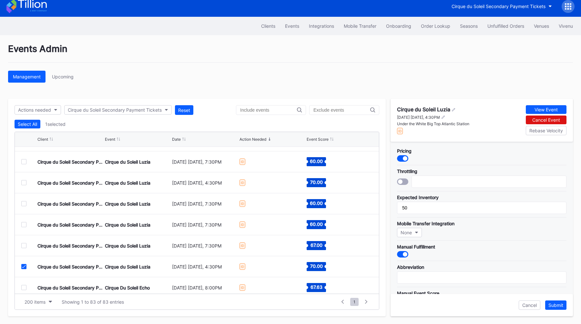
scroll to position [189, 0]
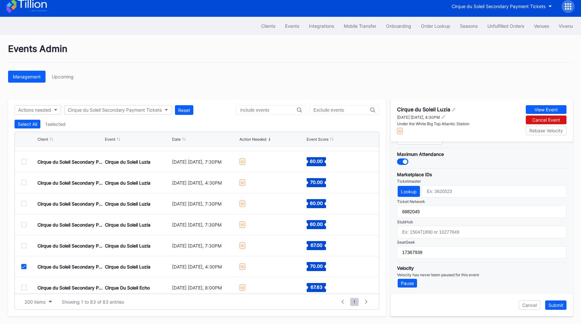
click at [24, 266] on icon at bounding box center [24, 266] width 4 height 3
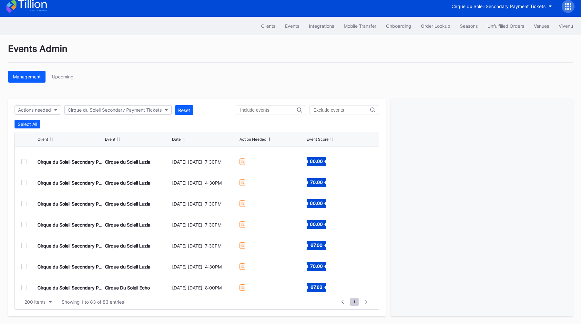
click at [24, 247] on div at bounding box center [23, 245] width 5 height 5
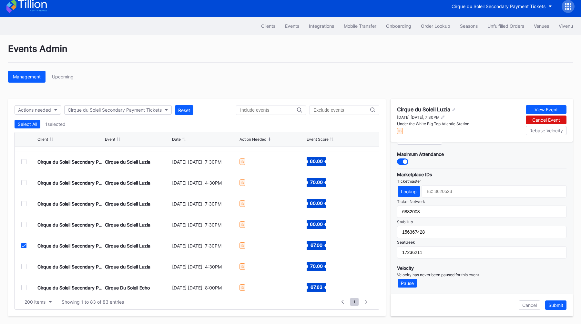
click at [22, 245] on icon at bounding box center [24, 245] width 4 height 3
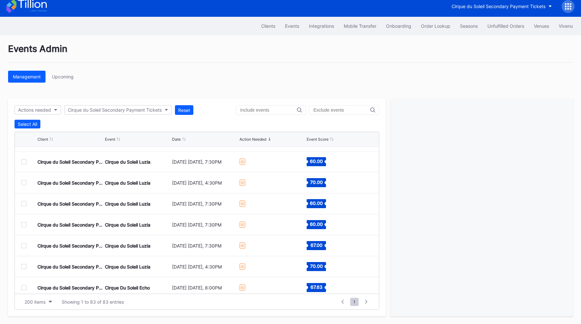
click at [25, 224] on div at bounding box center [23, 224] width 5 height 5
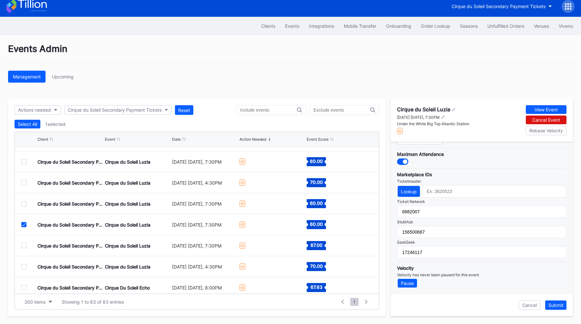
click at [23, 226] on div at bounding box center [23, 224] width 5 height 5
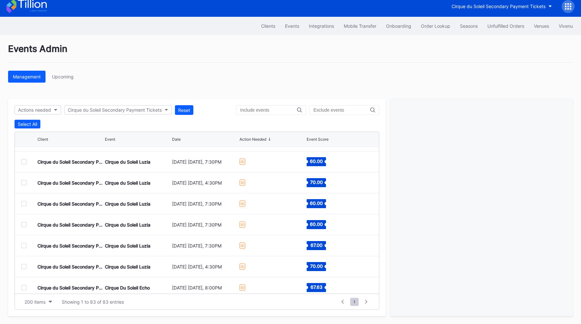
click at [24, 205] on div at bounding box center [23, 203] width 5 height 5
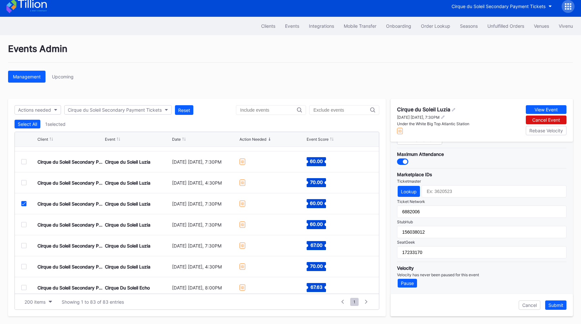
click at [23, 203] on icon at bounding box center [24, 203] width 4 height 3
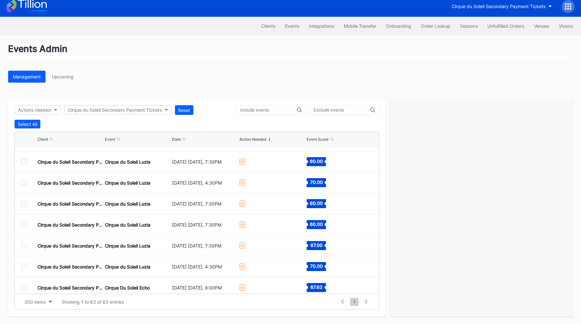
click at [24, 182] on div at bounding box center [23, 182] width 5 height 5
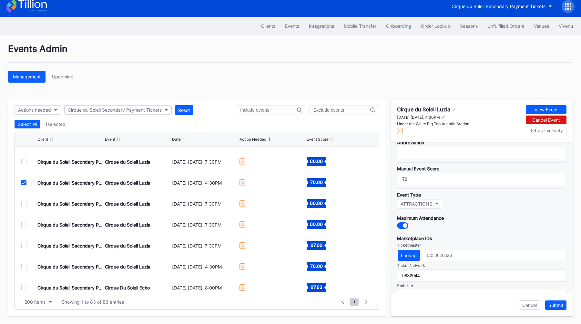
scroll to position [134, 0]
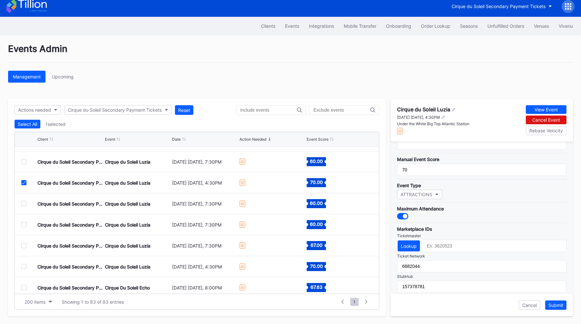
click at [22, 183] on icon at bounding box center [24, 182] width 4 height 3
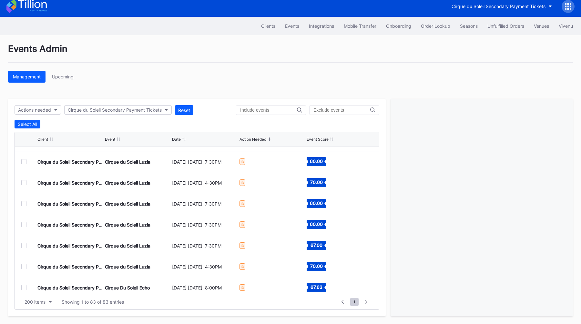
click at [24, 162] on div at bounding box center [23, 161] width 5 height 5
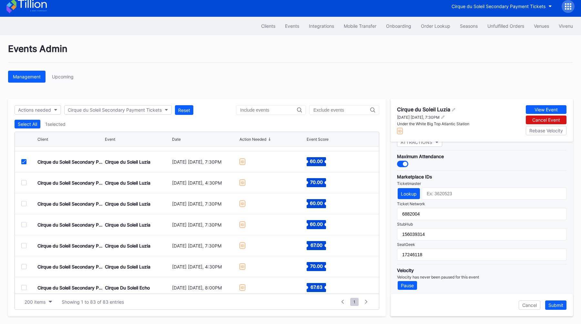
scroll to position [189, 0]
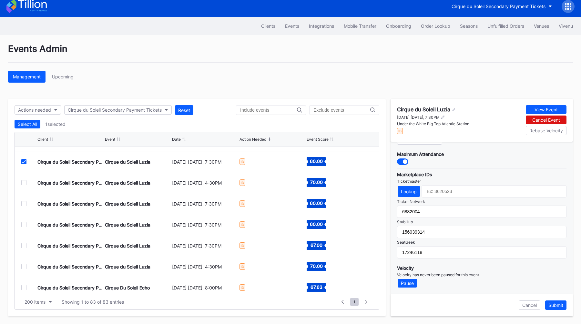
click at [25, 161] on icon at bounding box center [24, 161] width 4 height 3
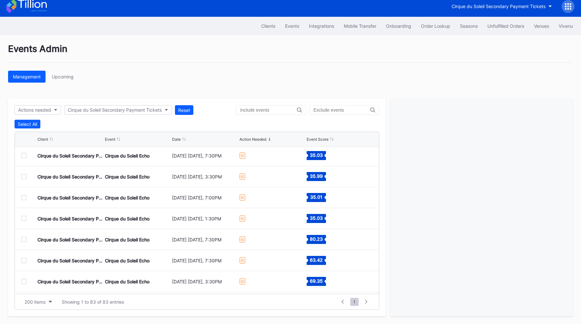
scroll to position [0, 0]
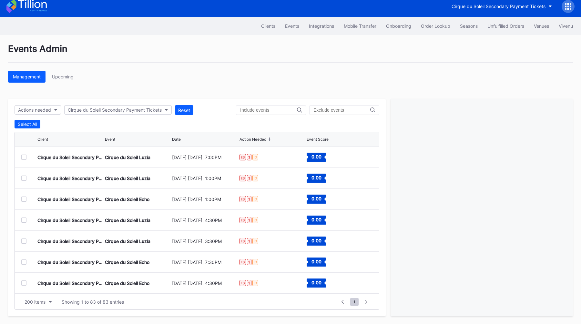
click at [26, 158] on div at bounding box center [23, 157] width 5 height 5
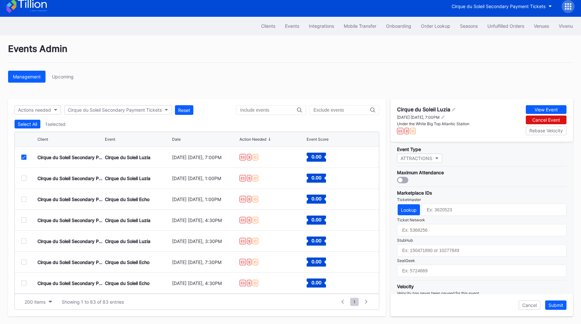
scroll to position [175, 0]
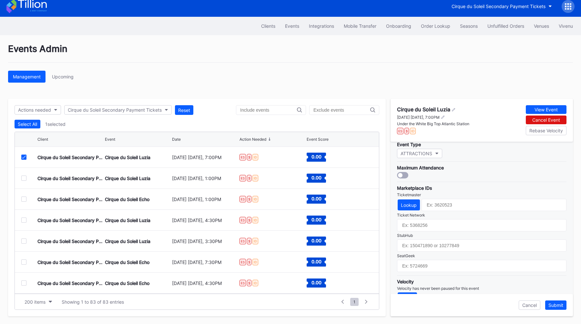
click at [403, 174] on div at bounding box center [402, 175] width 11 height 6
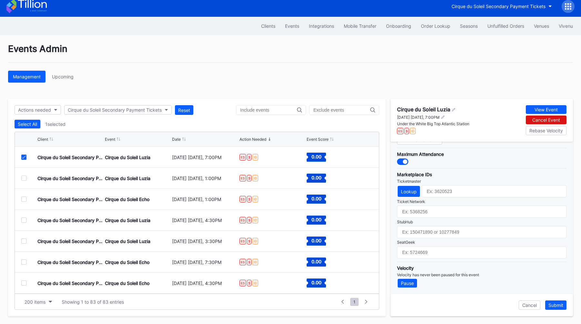
click at [24, 156] on icon at bounding box center [24, 157] width 4 height 3
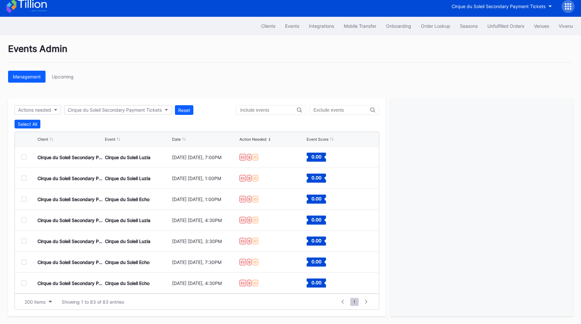
click at [23, 176] on div at bounding box center [23, 178] width 5 height 5
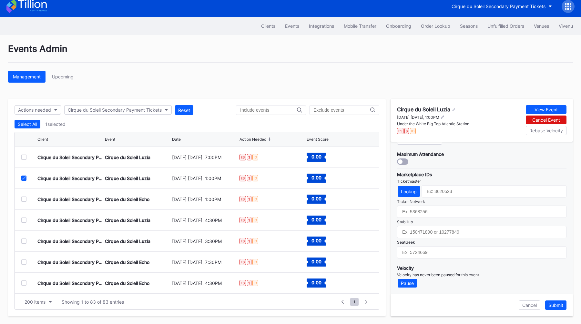
click at [404, 159] on div at bounding box center [402, 162] width 11 height 6
click at [552, 301] on button "Submit" at bounding box center [555, 305] width 21 height 9
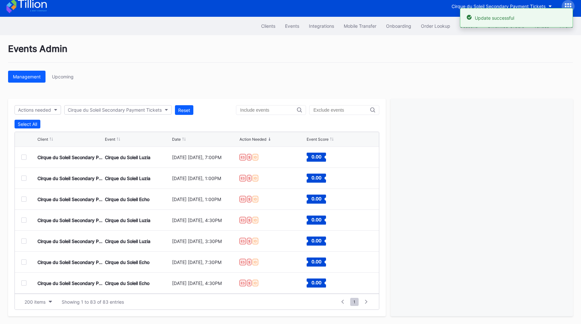
click at [25, 218] on div at bounding box center [23, 220] width 5 height 5
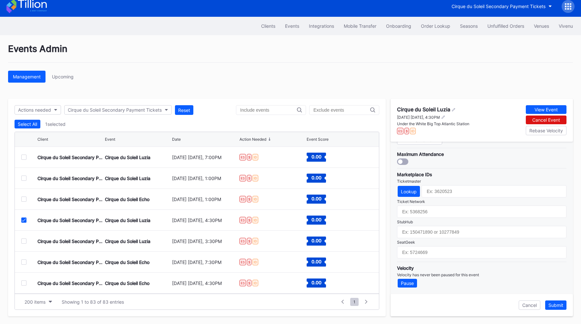
click at [405, 163] on div at bounding box center [402, 162] width 11 height 6
click at [549, 303] on div "Submit" at bounding box center [556, 305] width 15 height 5
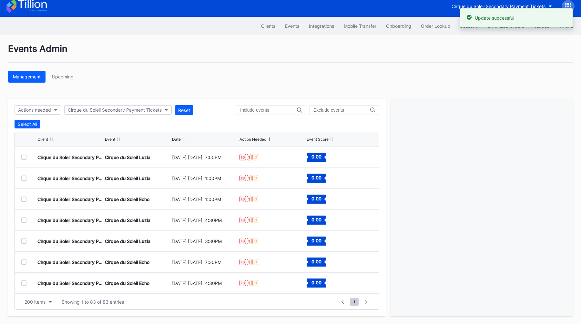
click at [23, 241] on div at bounding box center [23, 241] width 5 height 5
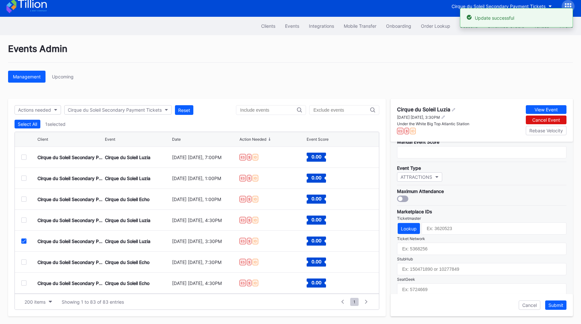
scroll to position [178, 0]
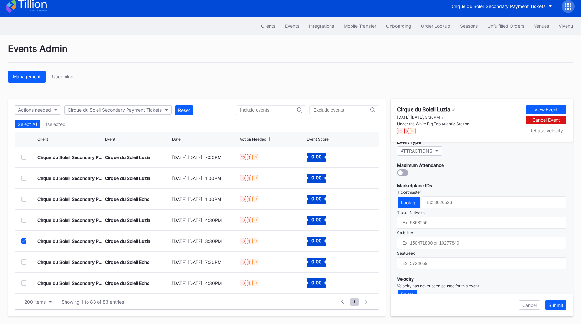
click at [400, 175] on div at bounding box center [402, 172] width 11 height 6
click at [563, 305] on div "Submit" at bounding box center [556, 305] width 15 height 5
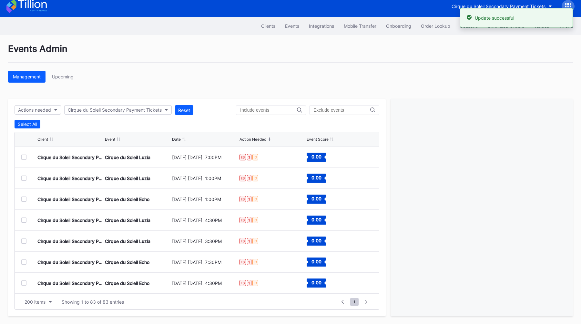
click at [24, 261] on div at bounding box center [23, 262] width 5 height 5
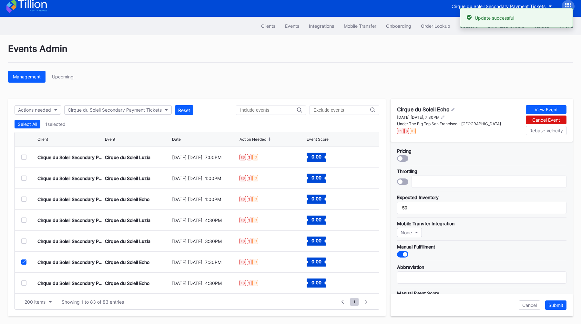
scroll to position [189, 0]
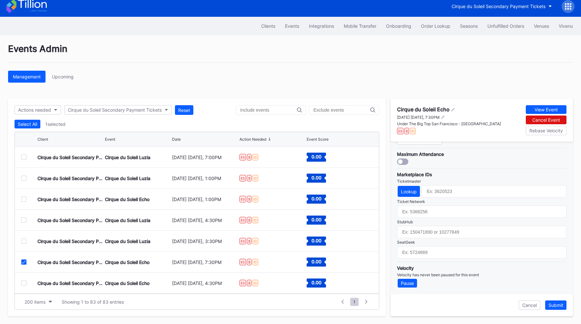
click at [404, 164] on div at bounding box center [402, 162] width 11 height 6
click at [556, 305] on div "Submit" at bounding box center [556, 305] width 15 height 5
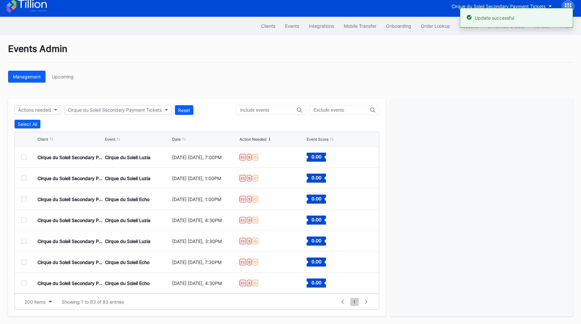
click at [23, 284] on div at bounding box center [23, 283] width 5 height 5
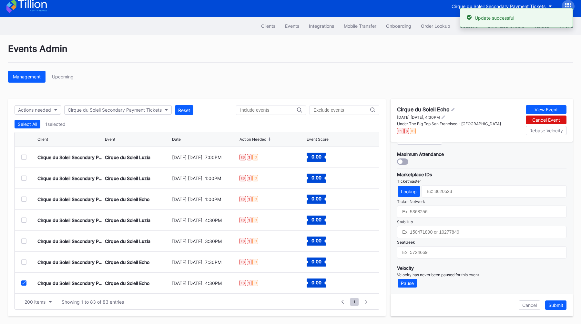
click at [399, 158] on div "Maximum Attendance" at bounding box center [481, 156] width 169 height 17
click at [401, 163] on div at bounding box center [400, 161] width 5 height 5
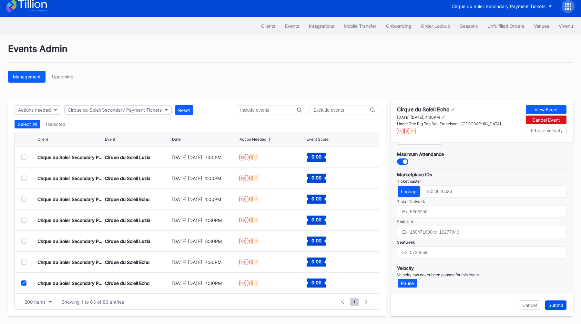
click at [550, 301] on button "Submit" at bounding box center [555, 305] width 21 height 9
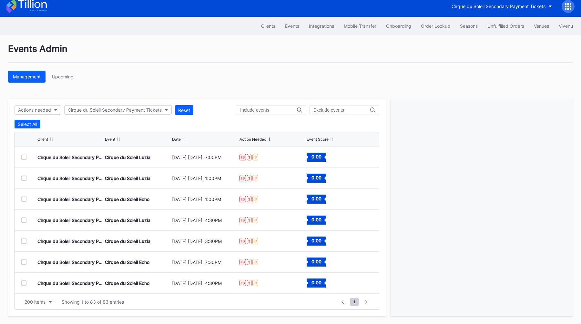
click at [24, 219] on div at bounding box center [23, 220] width 5 height 5
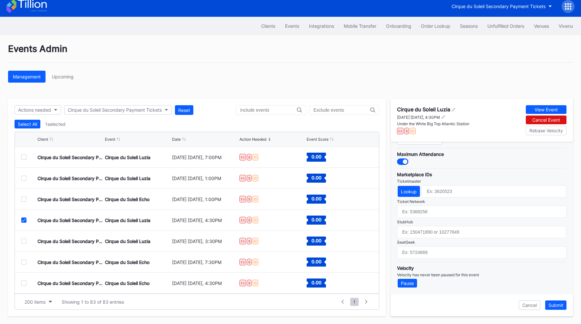
click at [25, 221] on div at bounding box center [23, 220] width 5 height 5
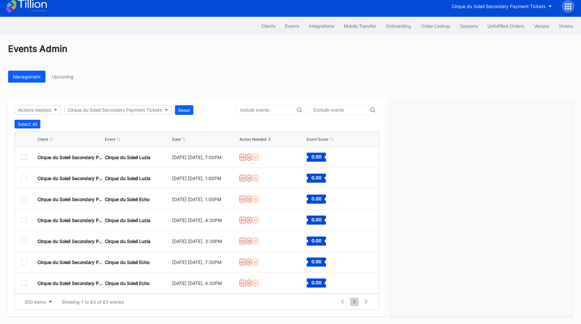
click at [24, 242] on div at bounding box center [23, 241] width 5 height 5
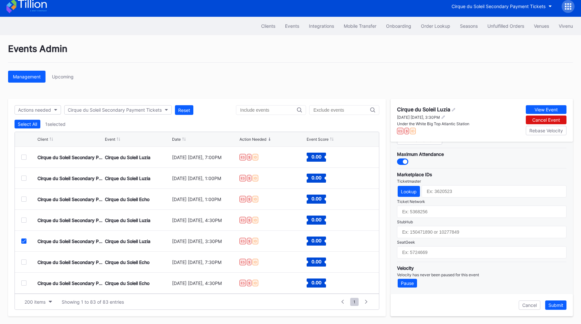
click at [24, 241] on icon at bounding box center [24, 241] width 4 height 3
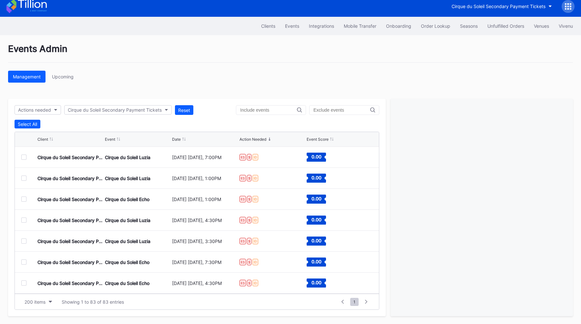
click at [25, 261] on div at bounding box center [23, 262] width 5 height 5
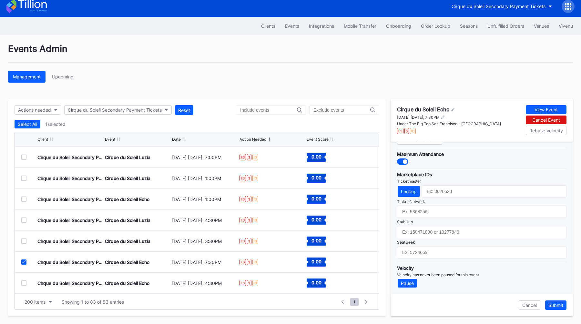
click at [24, 262] on icon at bounding box center [24, 262] width 4 height 3
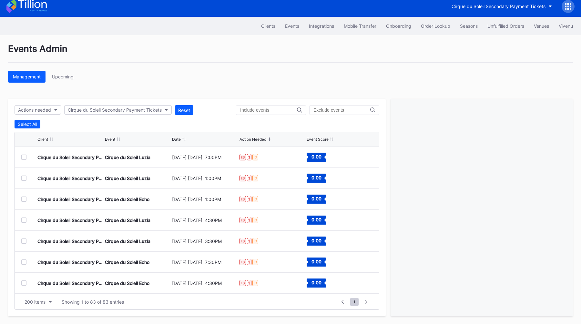
click at [24, 283] on div at bounding box center [23, 283] width 5 height 5
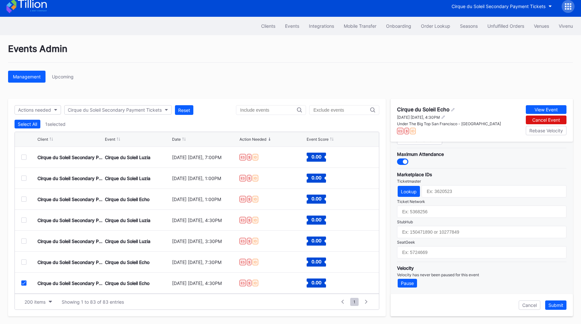
click at [23, 283] on icon at bounding box center [24, 283] width 4 height 3
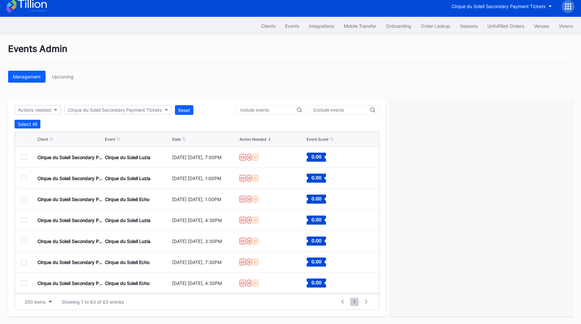
click at [24, 283] on div at bounding box center [23, 283] width 5 height 5
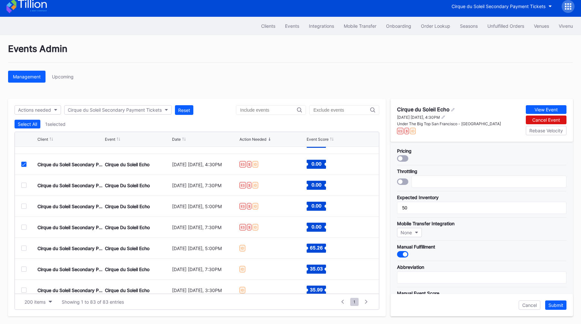
scroll to position [131, 0]
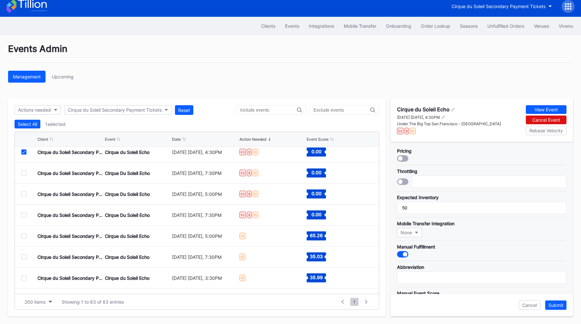
click at [25, 153] on icon at bounding box center [24, 151] width 4 height 3
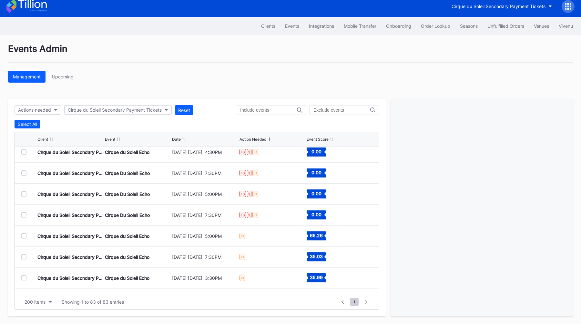
click at [25, 171] on div at bounding box center [23, 172] width 5 height 5
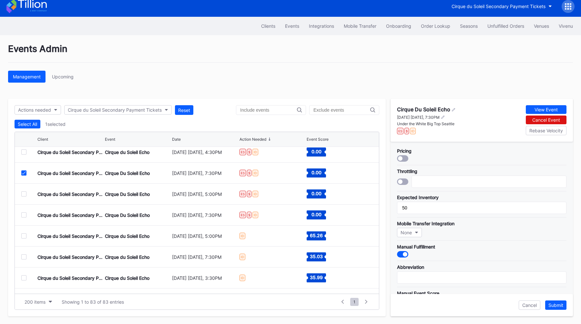
scroll to position [189, 0]
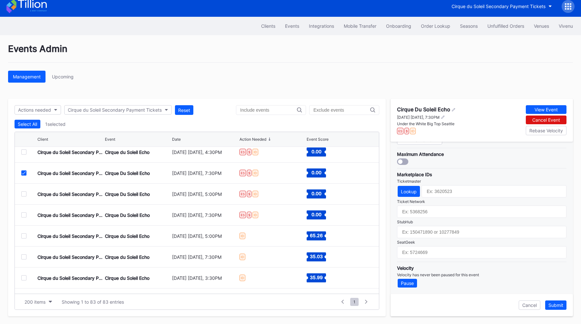
click at [405, 160] on div at bounding box center [402, 162] width 11 height 6
click at [559, 300] on div "Cancel Submit" at bounding box center [482, 305] width 182 height 22
click at [559, 303] on div "Submit" at bounding box center [556, 305] width 15 height 5
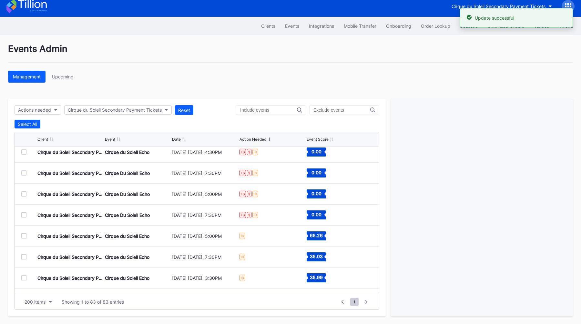
click at [24, 194] on div at bounding box center [23, 193] width 5 height 5
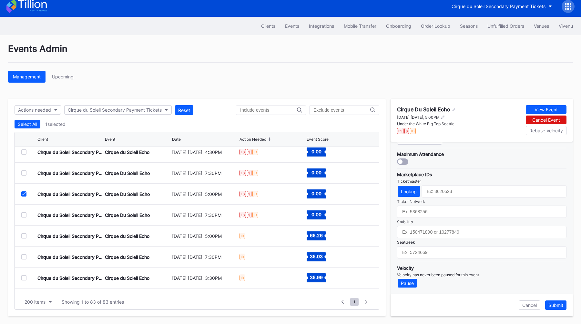
click at [405, 163] on div at bounding box center [402, 162] width 11 height 6
click at [552, 305] on div "Submit" at bounding box center [556, 305] width 15 height 5
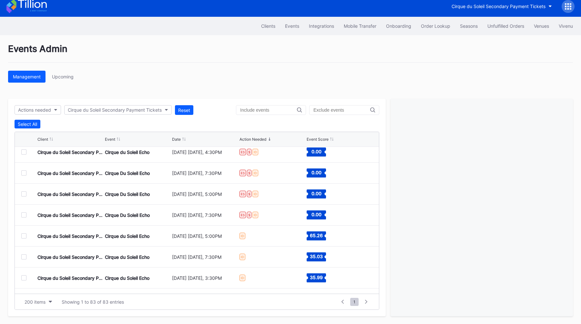
click at [26, 213] on div at bounding box center [29, 214] width 16 height 5
click at [26, 213] on div at bounding box center [23, 214] width 5 height 5
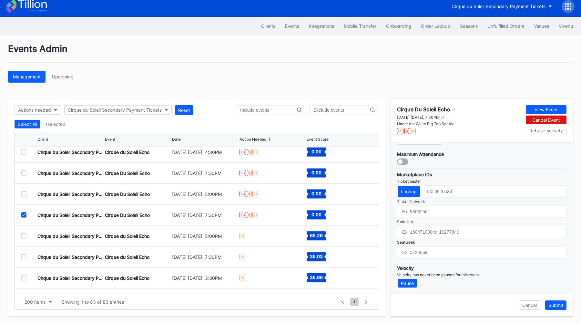
click at [402, 161] on div at bounding box center [400, 161] width 5 height 5
click at [554, 306] on div "Submit" at bounding box center [556, 305] width 15 height 5
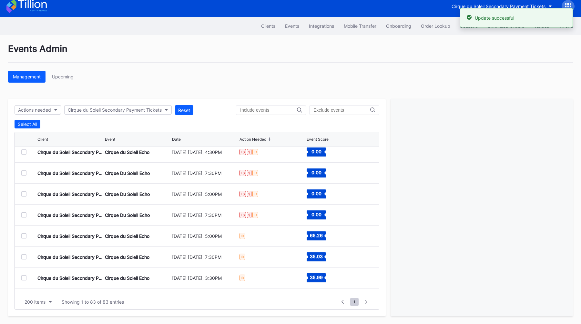
click at [26, 233] on div at bounding box center [23, 235] width 5 height 5
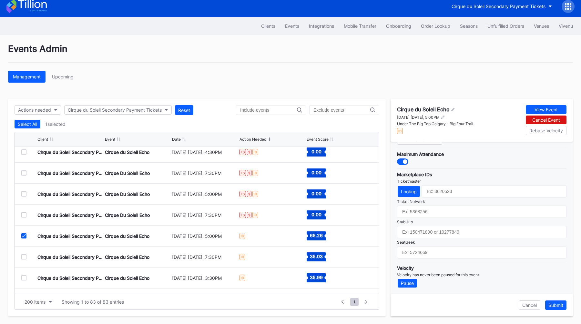
click at [25, 236] on icon at bounding box center [24, 235] width 4 height 3
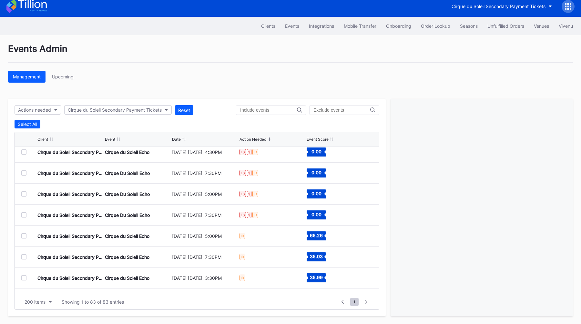
scroll to position [0, 0]
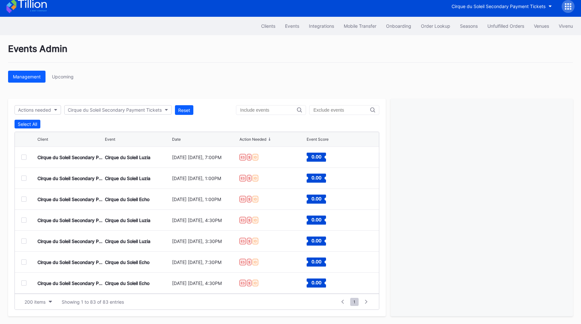
click at [286, 98] on div "Events Admin Management Upcoming Actions needed Cirque du Soleil Secondary Paym…" at bounding box center [290, 179] width 581 height 289
